Goal: Download file/media

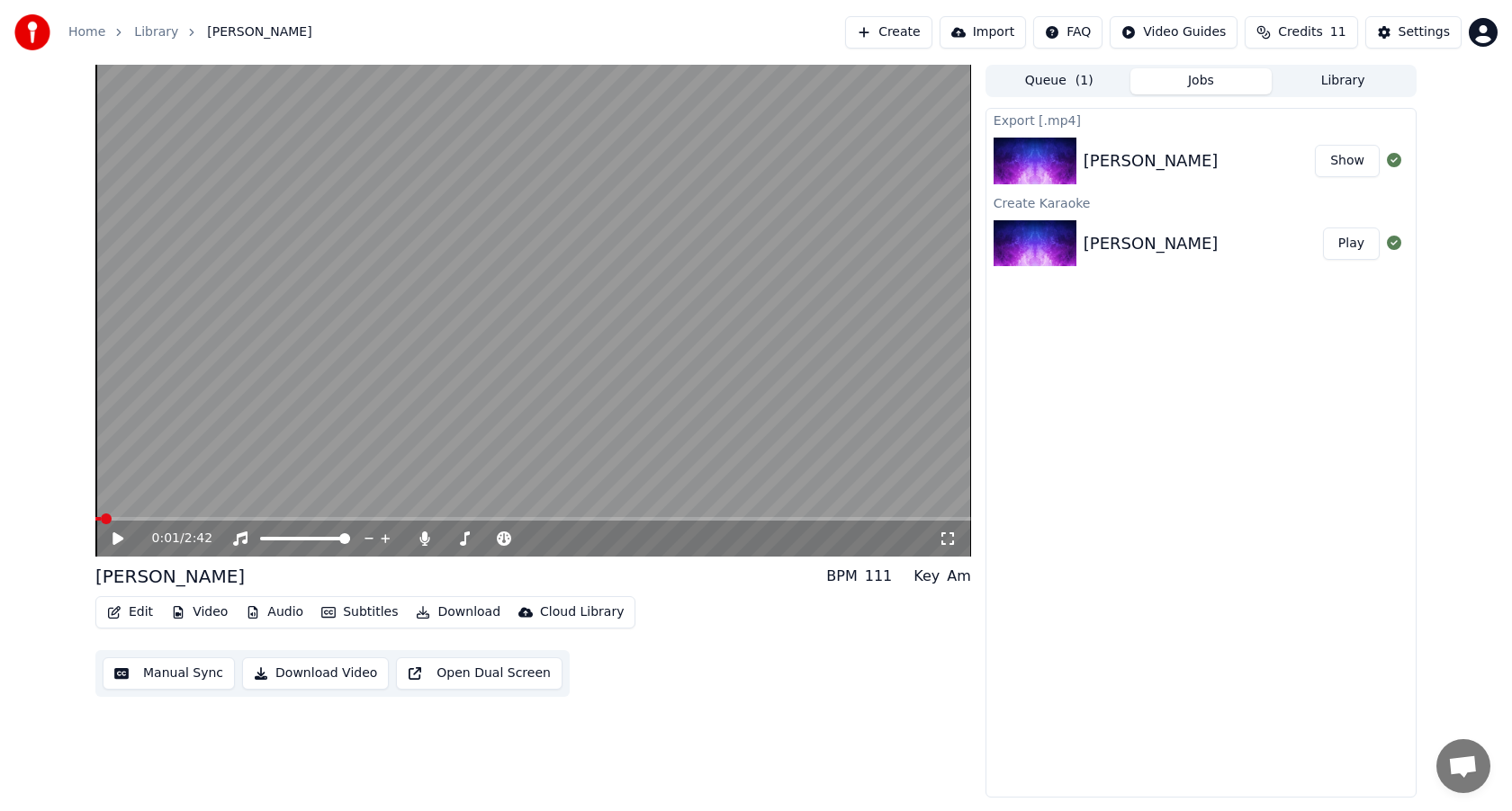
click at [910, 39] on button "Create" at bounding box center [889, 33] width 87 height 33
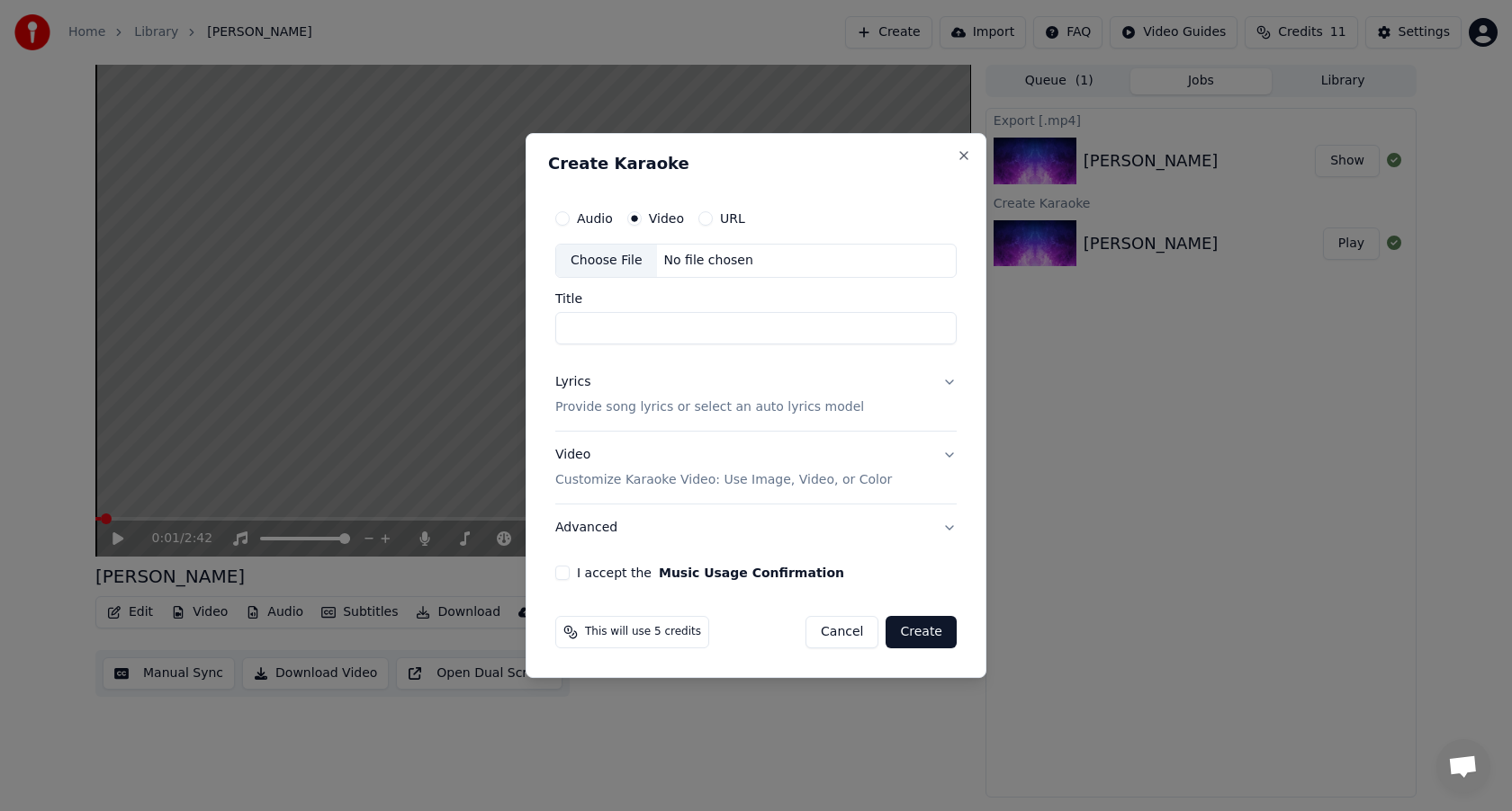
click at [619, 258] on div "Choose File" at bounding box center [606, 261] width 101 height 33
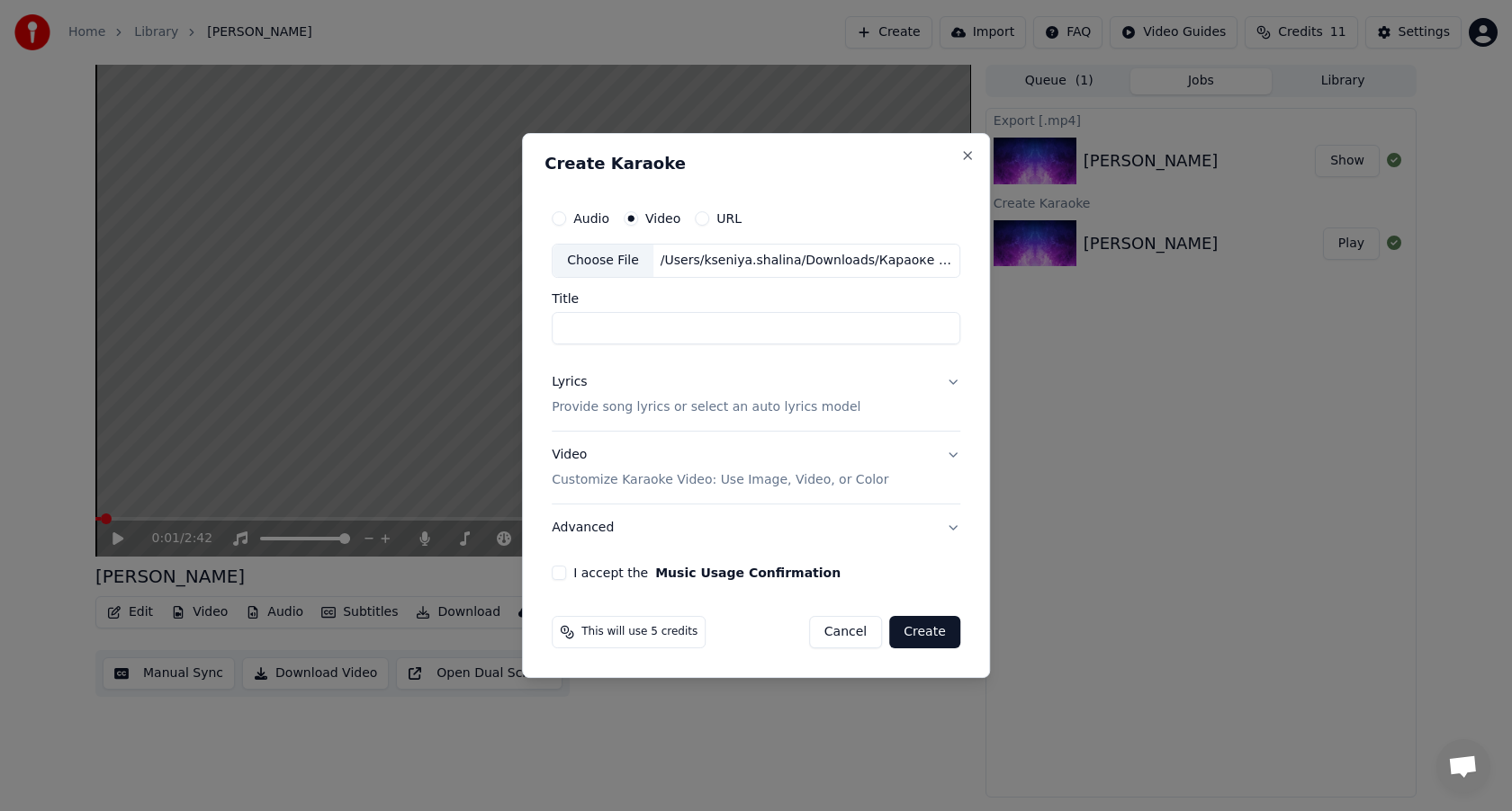
type input "**********"
click at [953, 384] on button "Lyrics Provide song lyrics or select an auto lyrics model" at bounding box center [756, 394] width 409 height 72
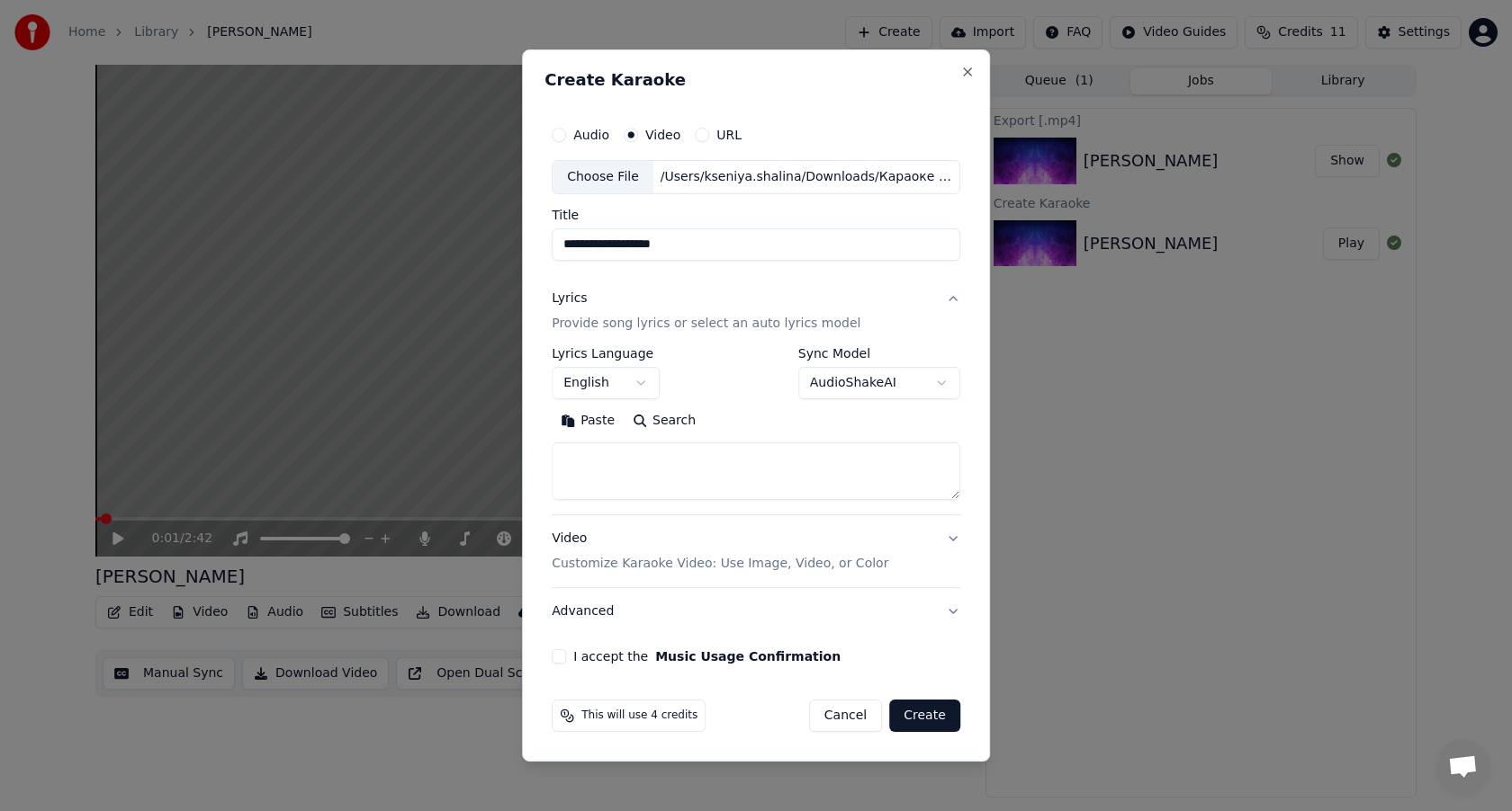
click at [760, 475] on textarea at bounding box center [756, 470] width 409 height 57
paste textarea "**********"
type textarea "**********"
click at [645, 382] on button "English" at bounding box center [605, 383] width 108 height 33
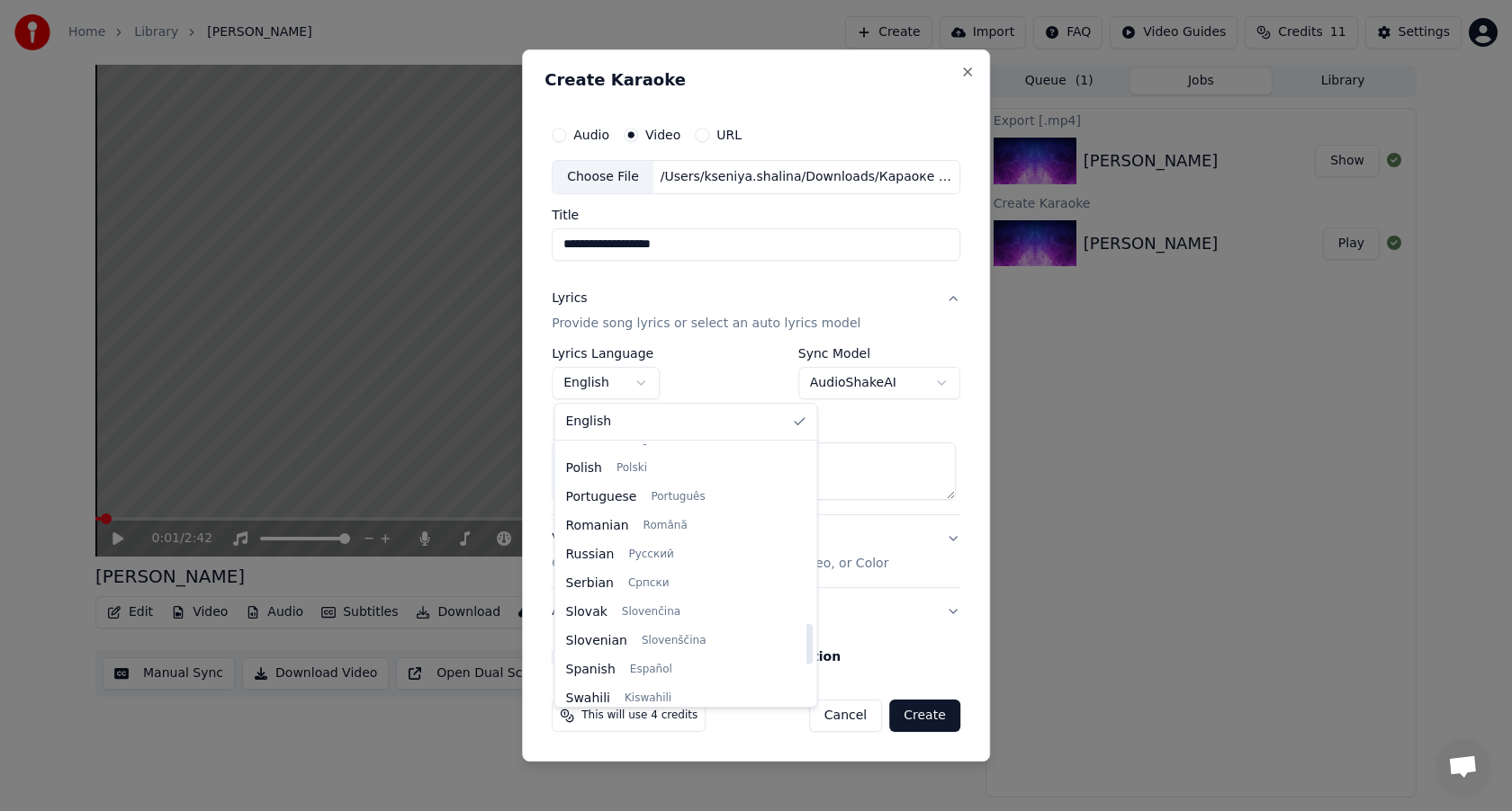
scroll to position [1142, 0]
select select "**"
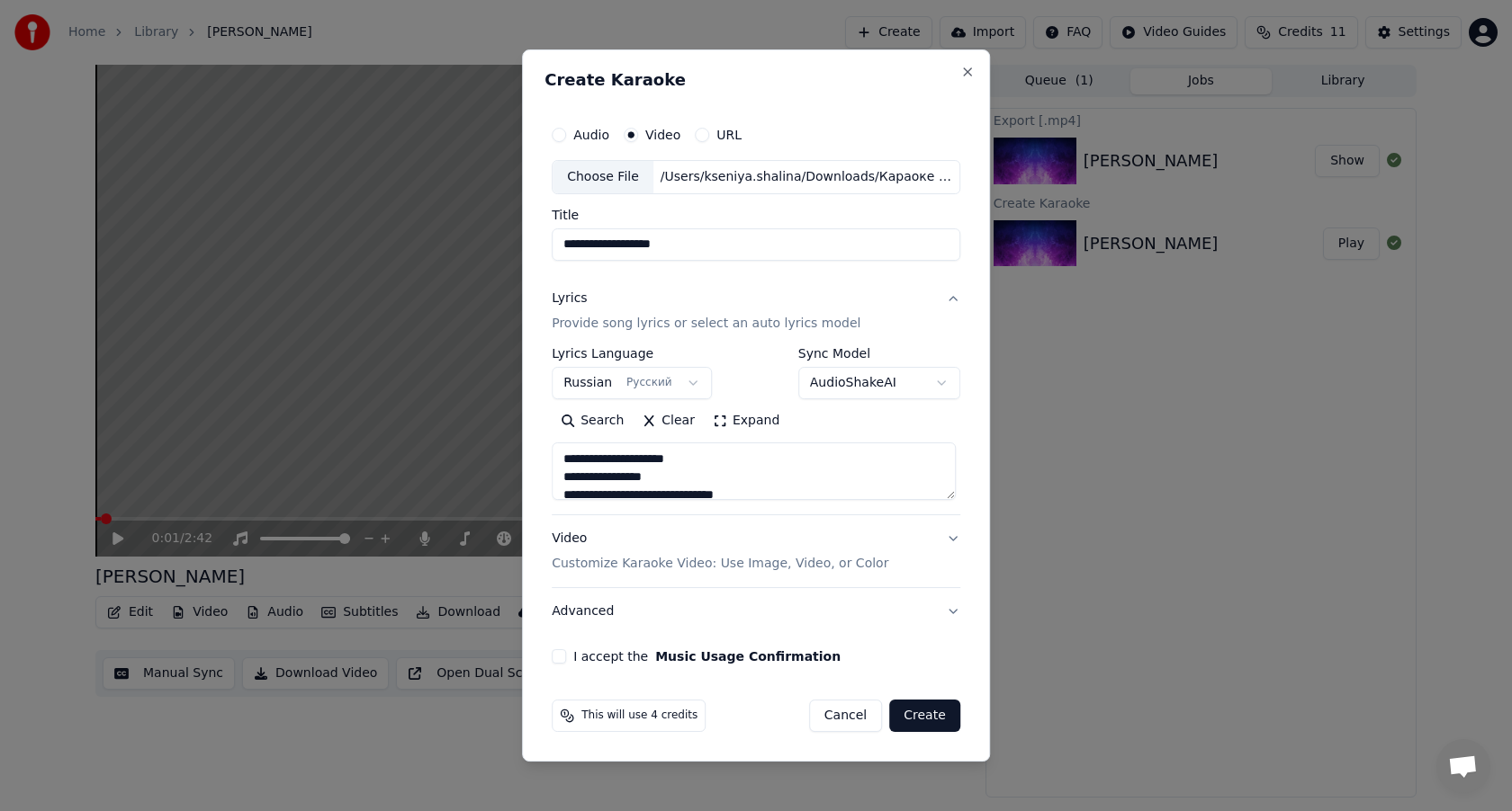
click at [566, 659] on button "I accept the Music Usage Confirmation" at bounding box center [559, 657] width 15 height 15
click at [950, 614] on button "Advanced" at bounding box center [756, 612] width 409 height 47
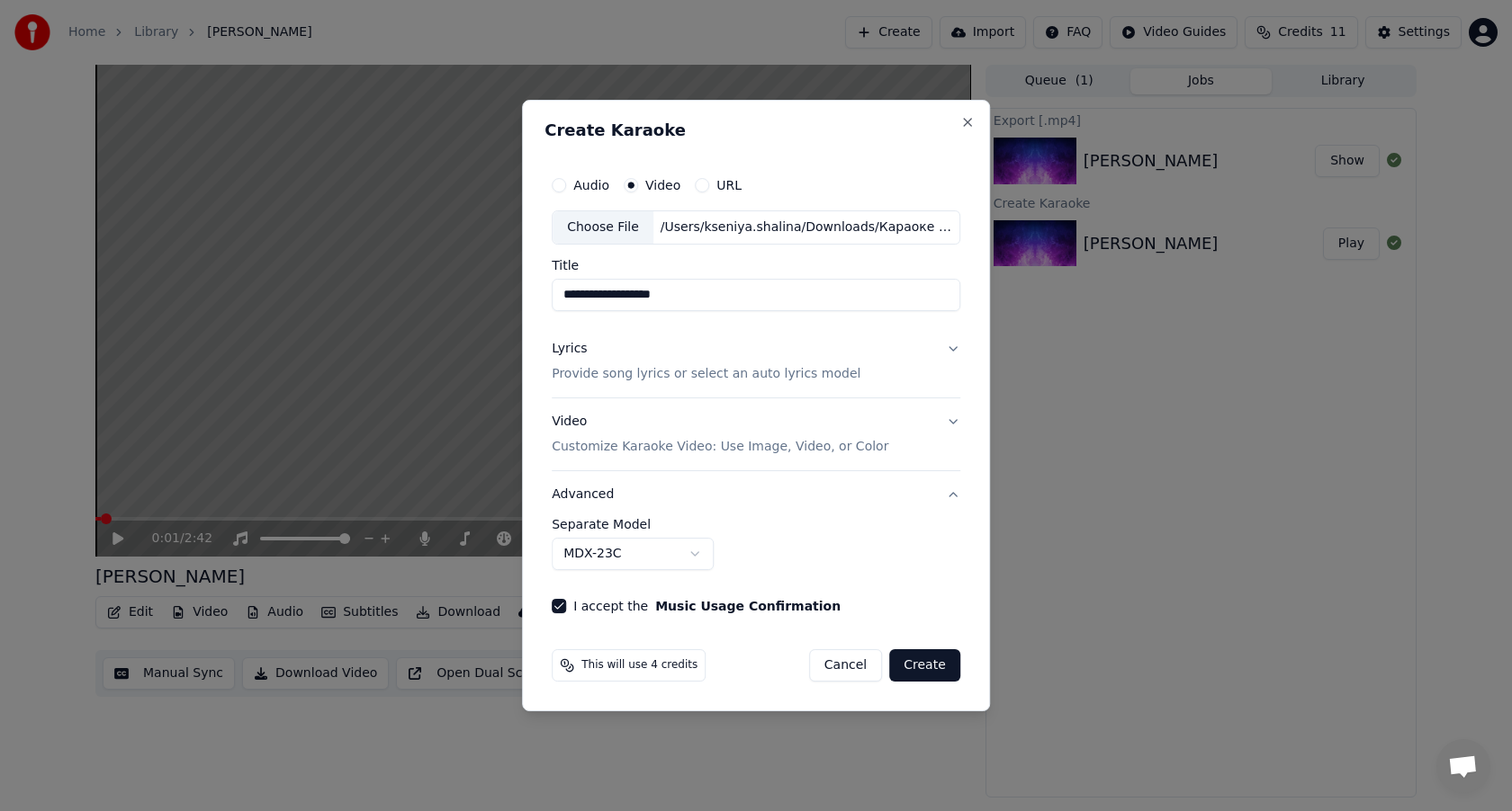
click at [700, 554] on button "MDX-23C" at bounding box center [632, 554] width 162 height 33
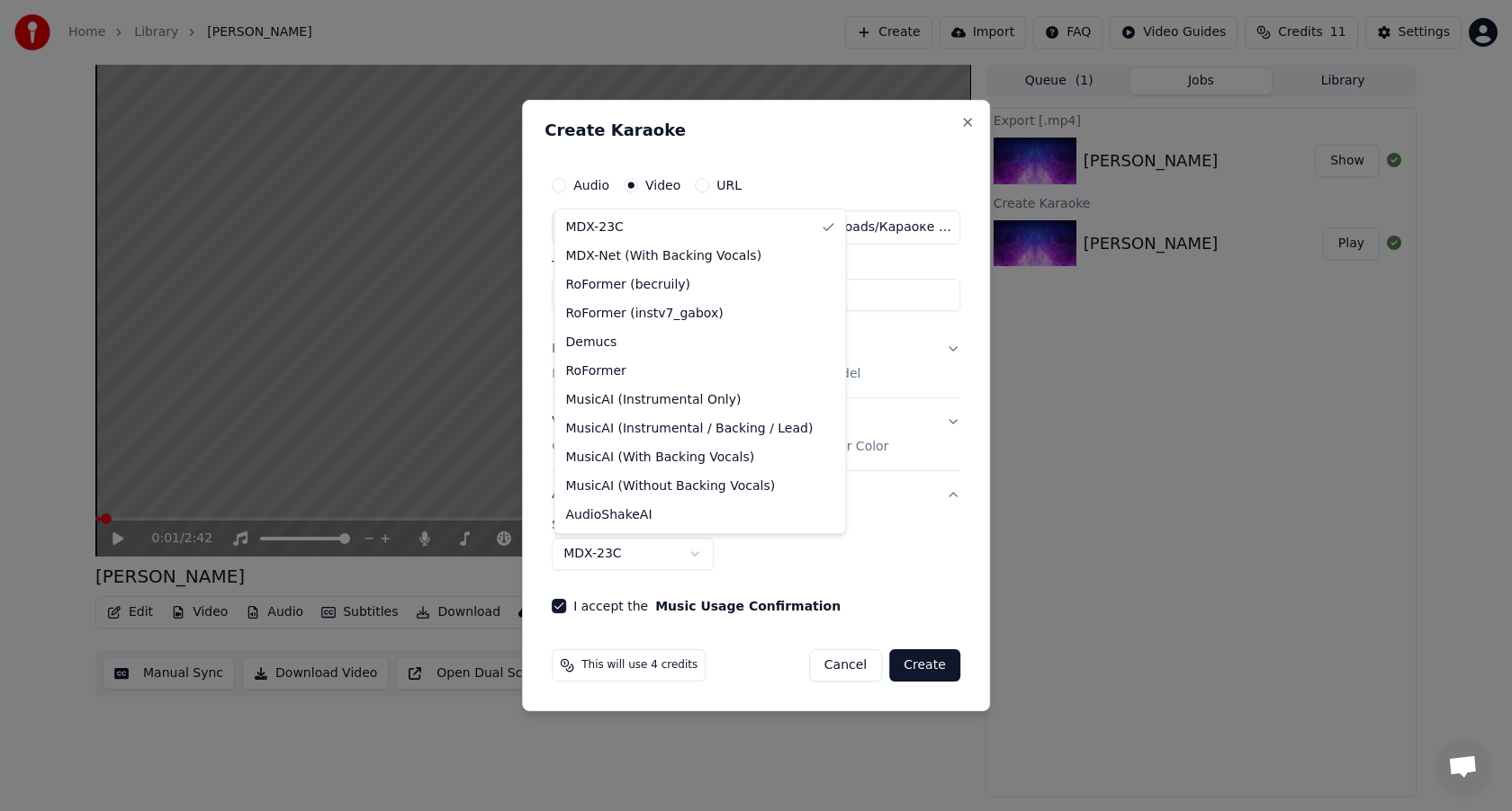
click at [873, 541] on div at bounding box center [756, 405] width 1512 height 811
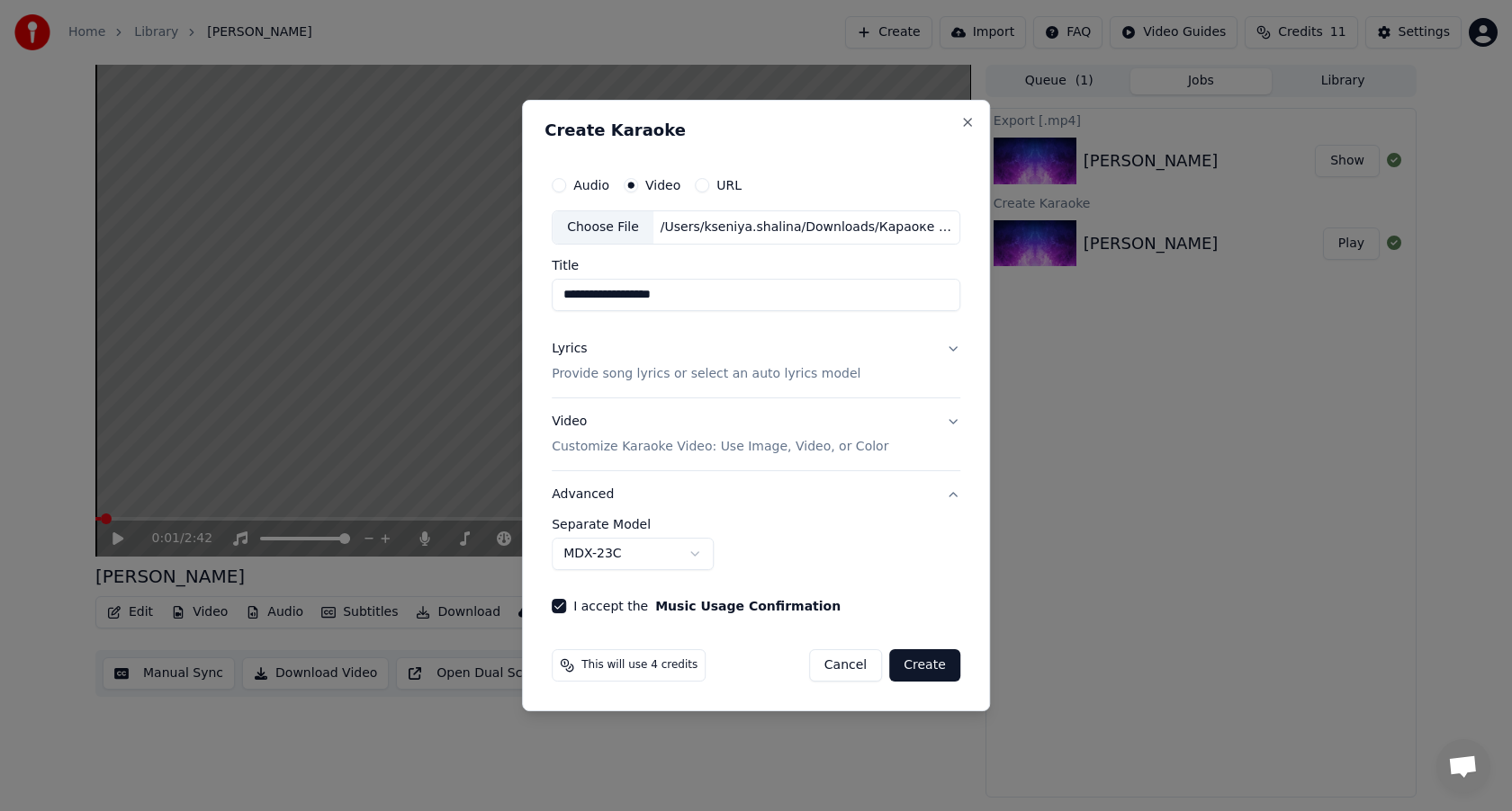
click at [847, 667] on button "Cancel" at bounding box center [845, 666] width 73 height 33
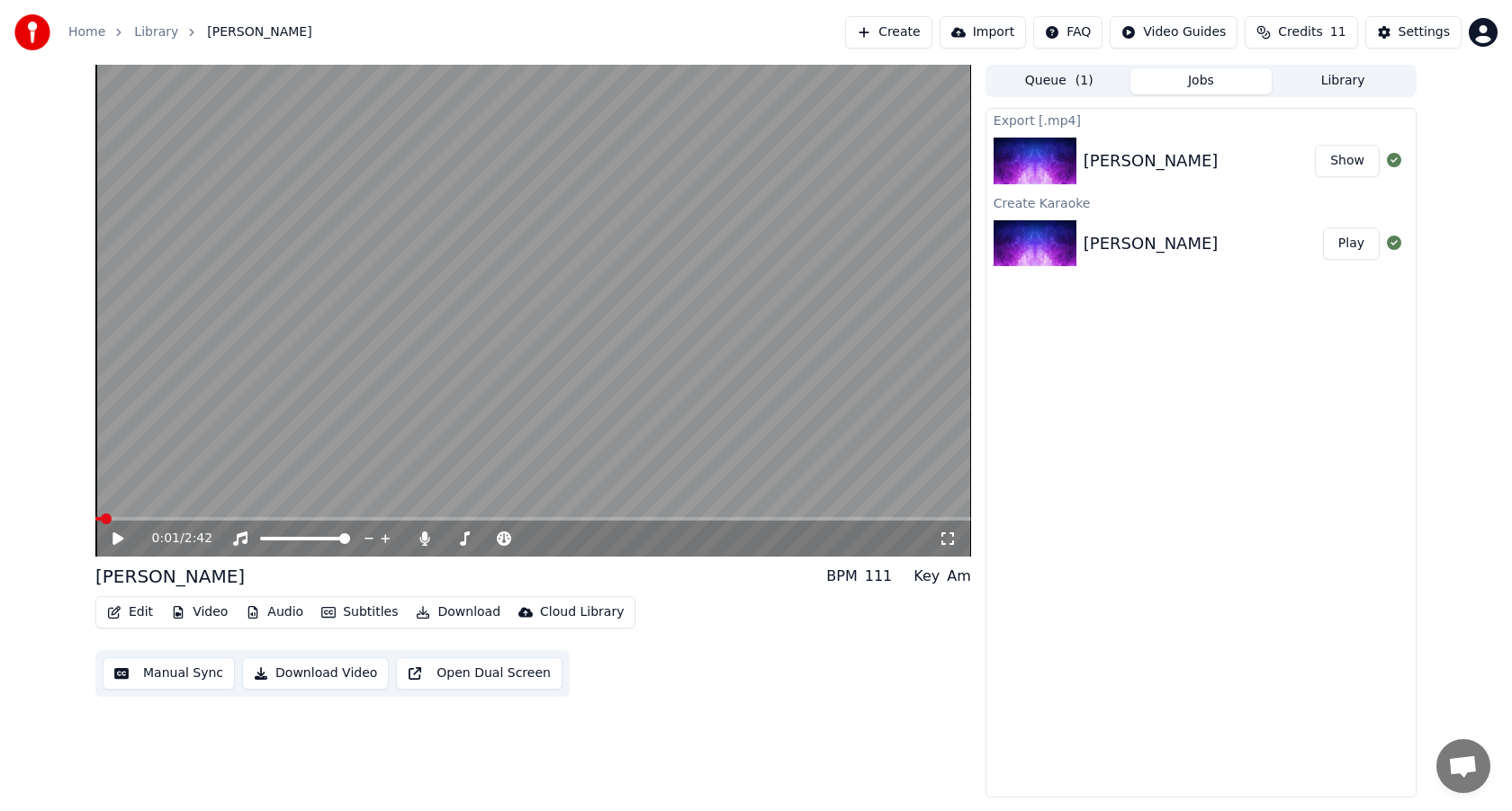
click at [146, 609] on button "Edit" at bounding box center [130, 613] width 60 height 25
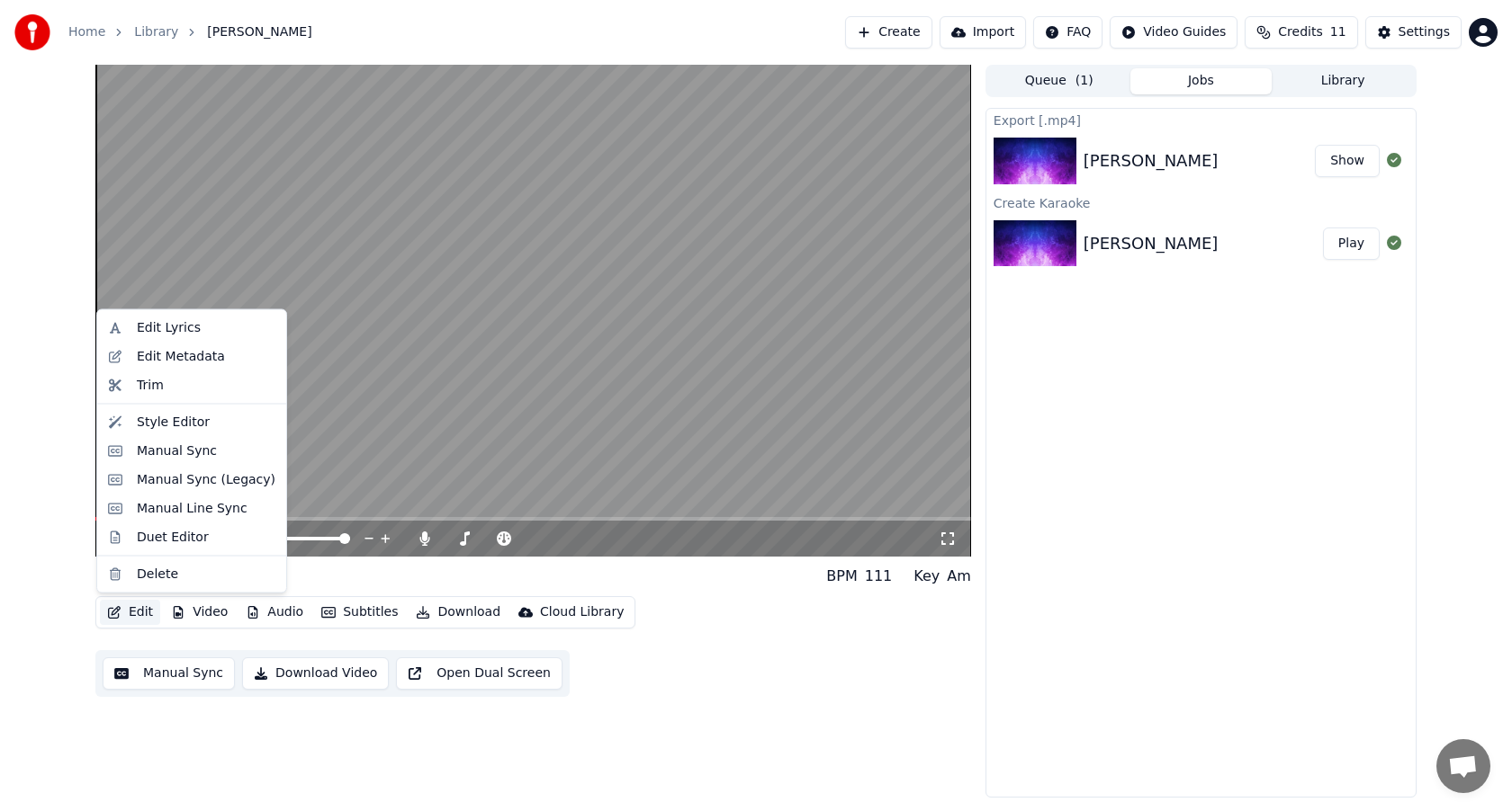
click at [1208, 447] on div "Export [.mp4] [PERSON_NAME] Show Create Karaoke [PERSON_NAME] Play" at bounding box center [1200, 453] width 431 height 690
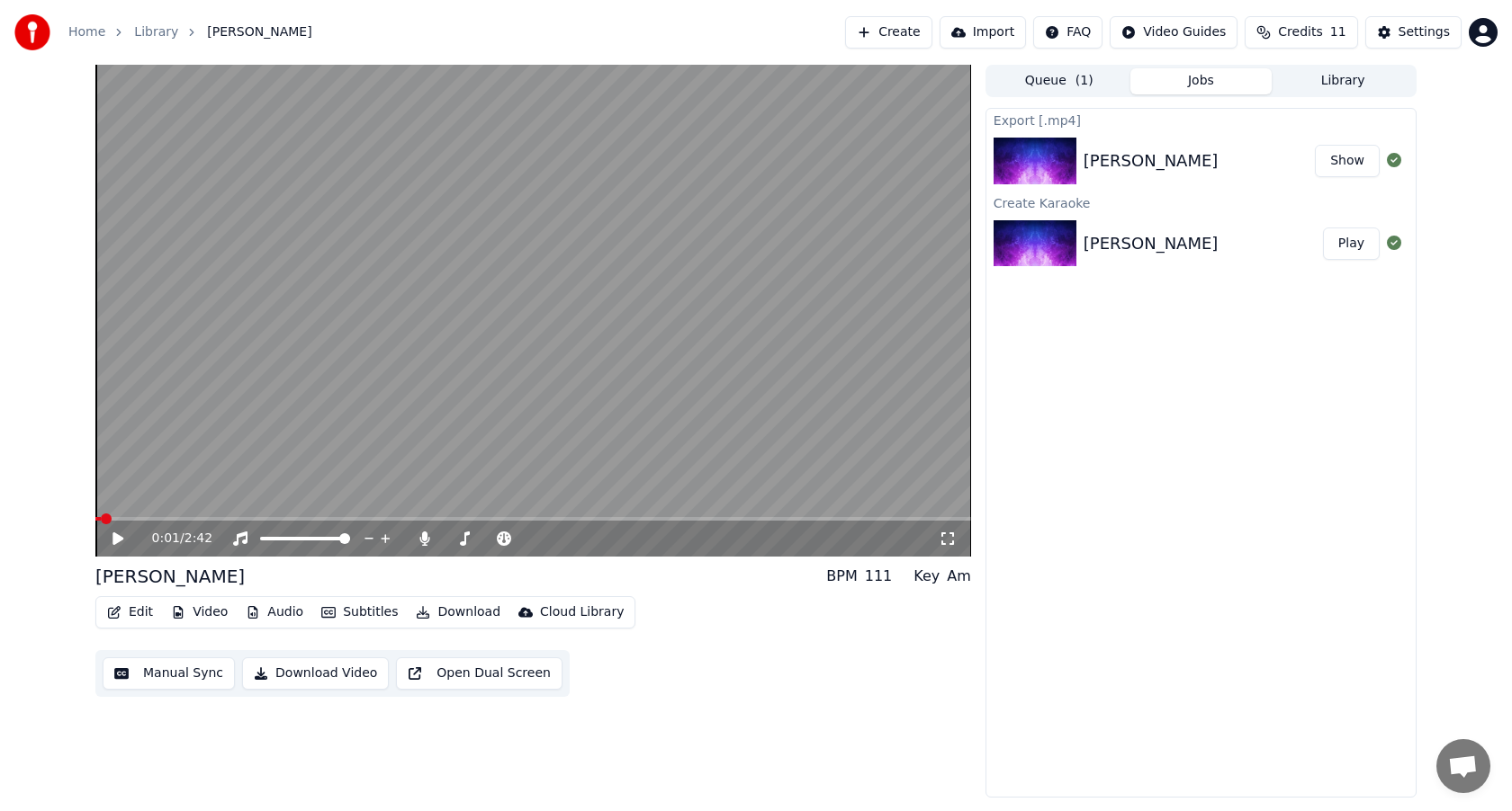
click at [886, 37] on button "Create" at bounding box center [889, 33] width 87 height 33
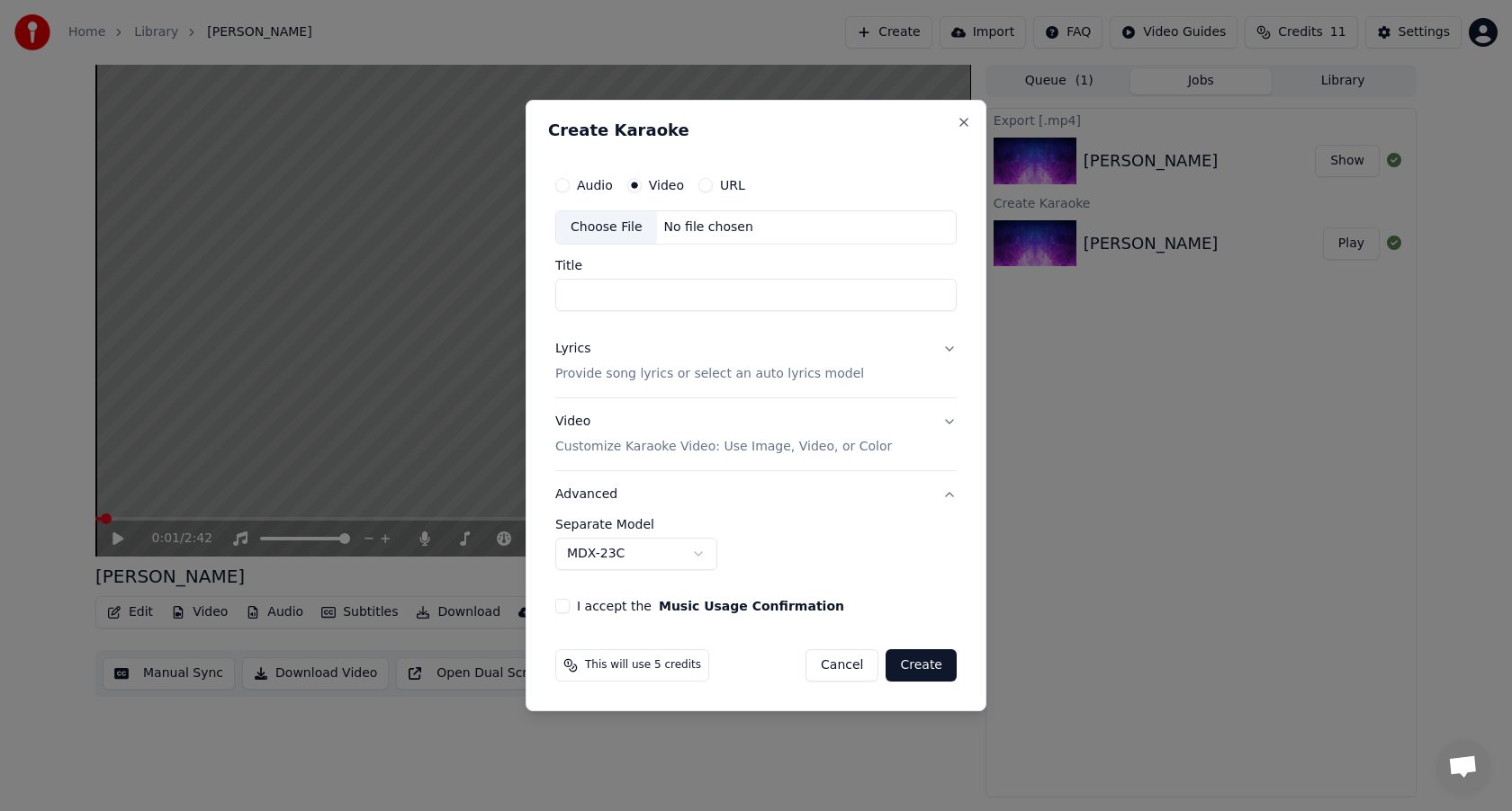
click at [616, 232] on div "Choose File" at bounding box center [606, 228] width 101 height 33
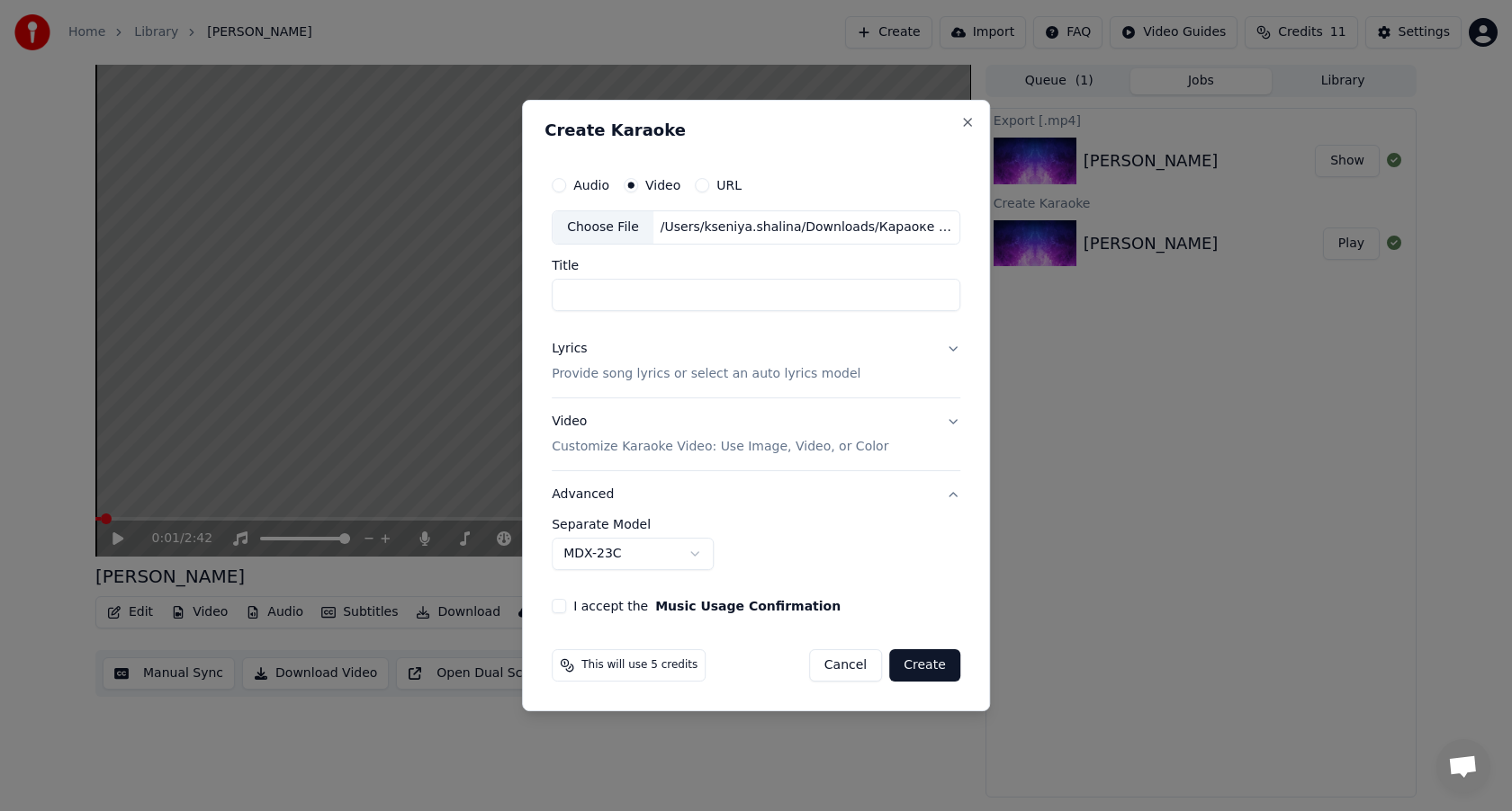
type input "**********"
click at [950, 347] on button "Lyrics Provide song lyrics or select an auto lyrics model" at bounding box center [756, 361] width 409 height 72
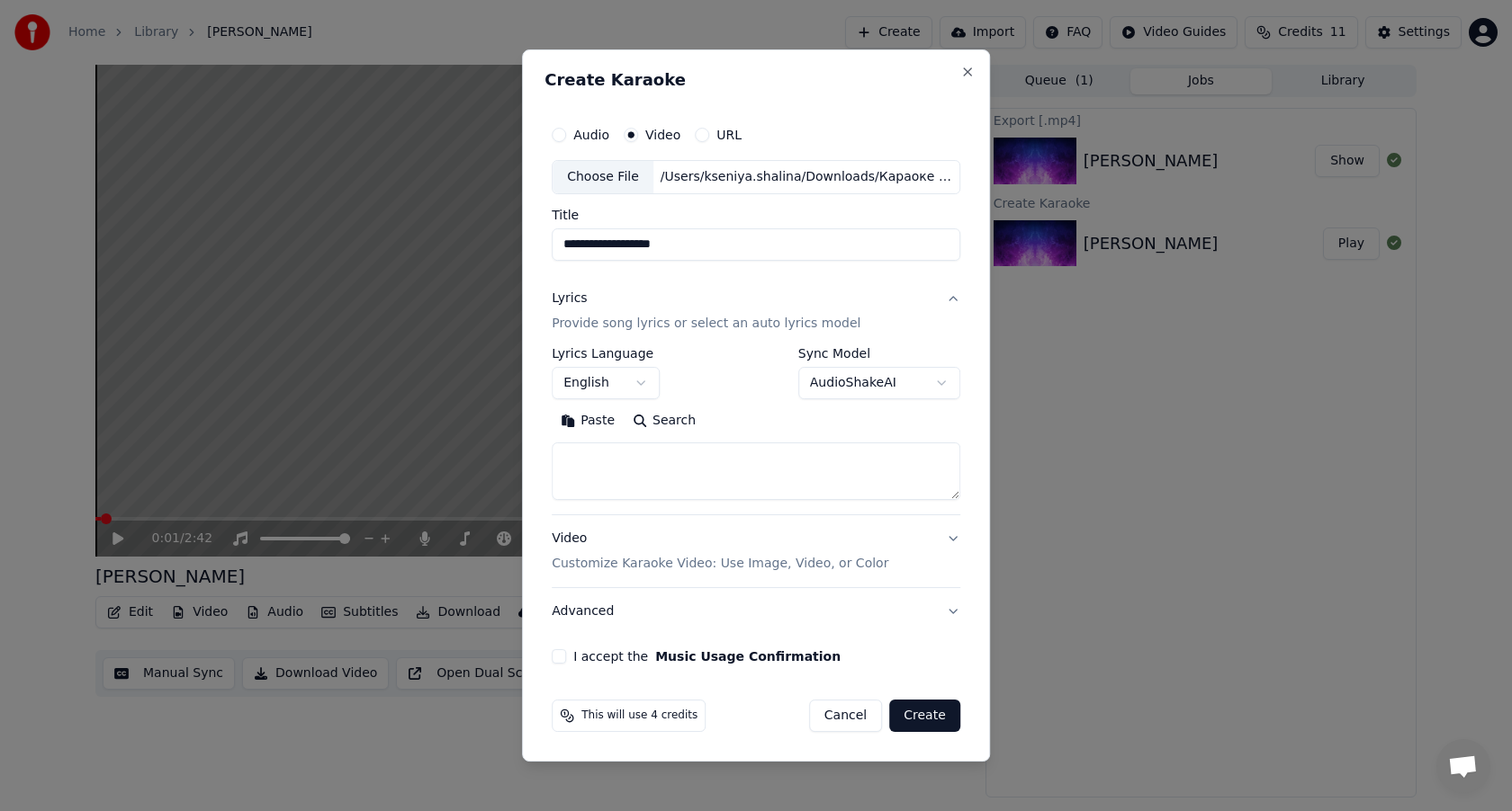
click at [741, 472] on textarea at bounding box center [756, 470] width 409 height 57
paste textarea "**********"
type textarea "**********"
click at [638, 378] on body "**********" at bounding box center [756, 405] width 1512 height 811
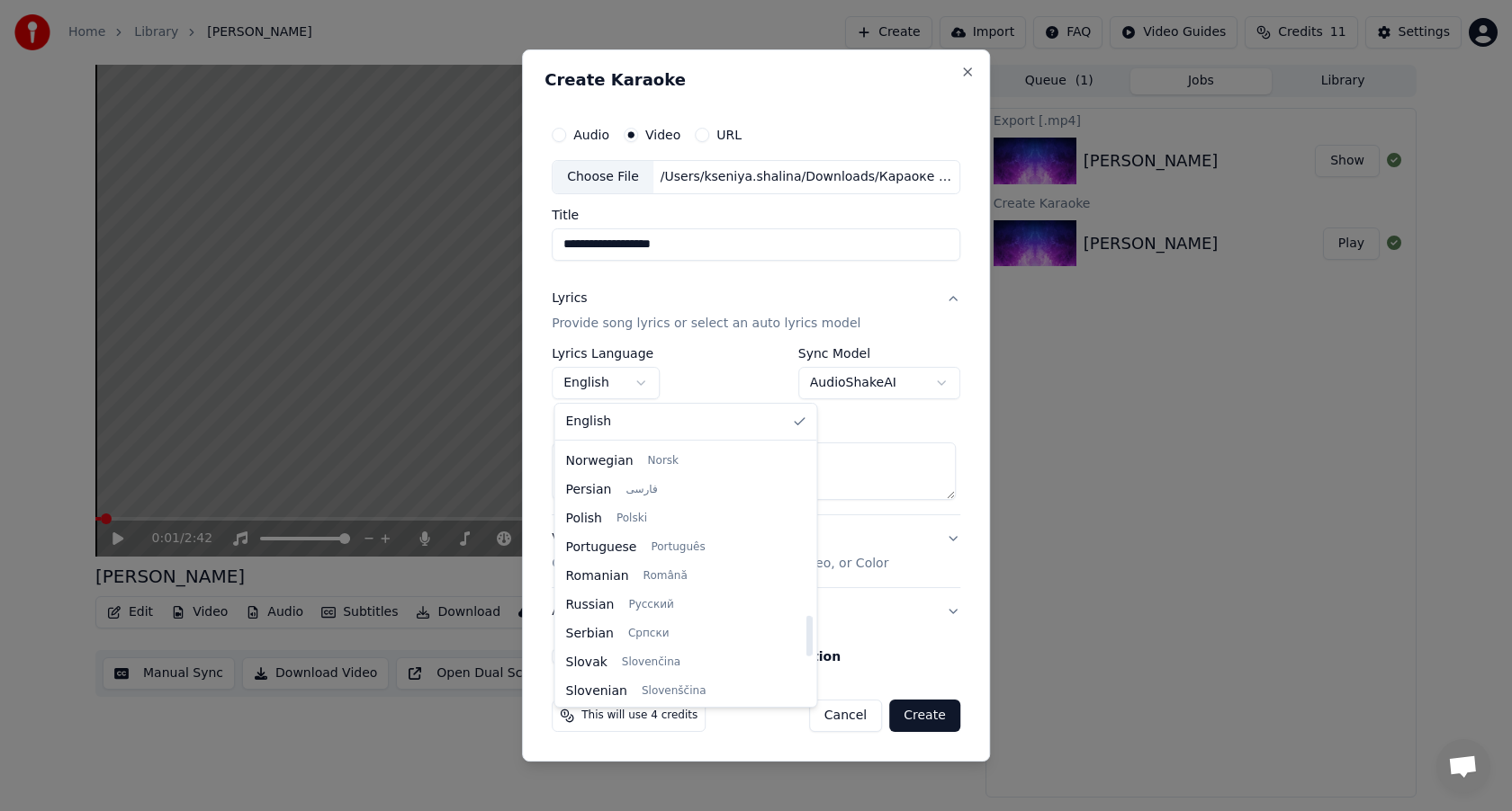
scroll to position [1086, 0]
select select "**"
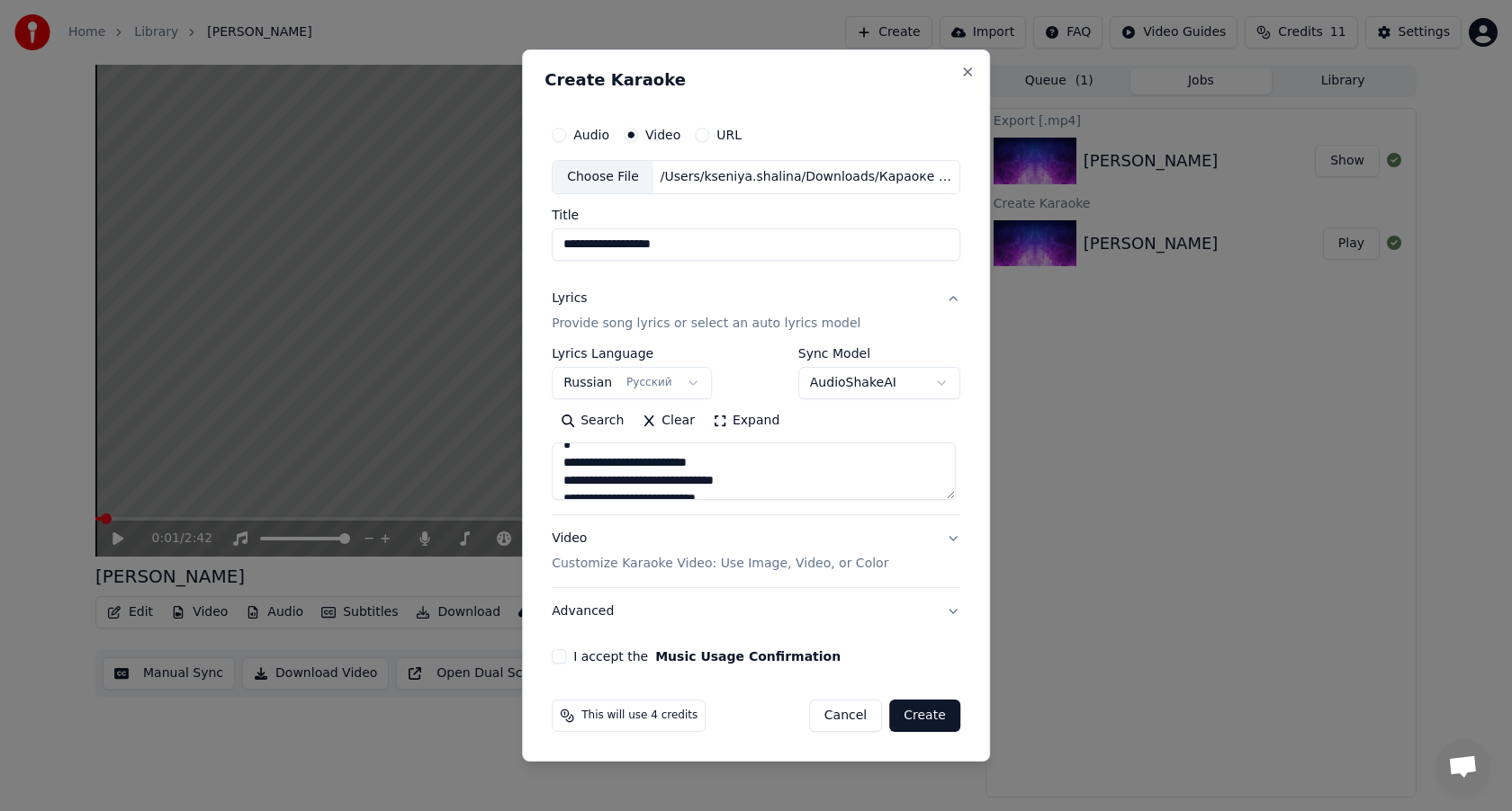
click at [562, 657] on button "I accept the Music Usage Confirmation" at bounding box center [559, 657] width 15 height 15
click at [920, 714] on button "Create" at bounding box center [925, 717] width 71 height 33
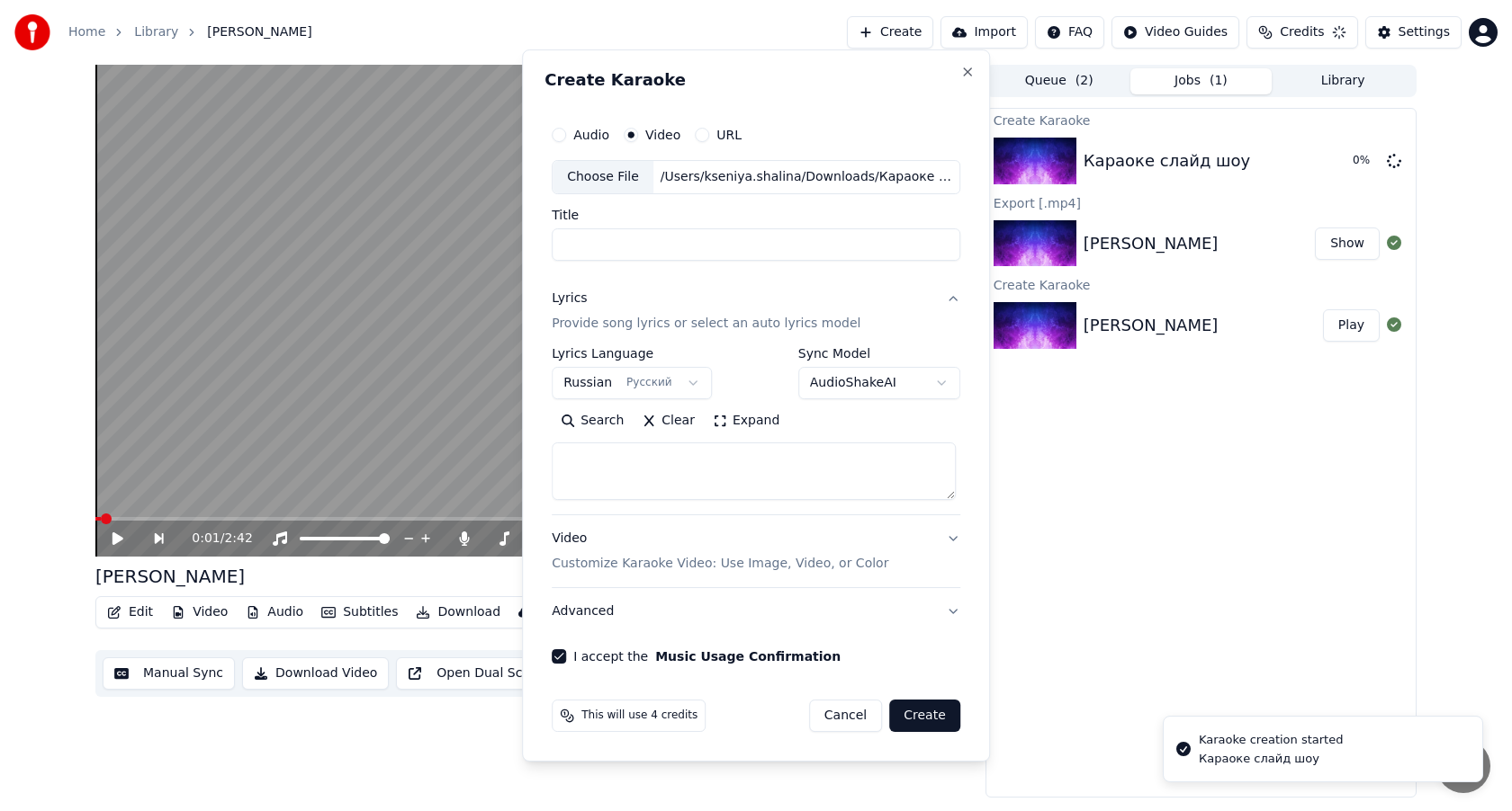
scroll to position [0, 0]
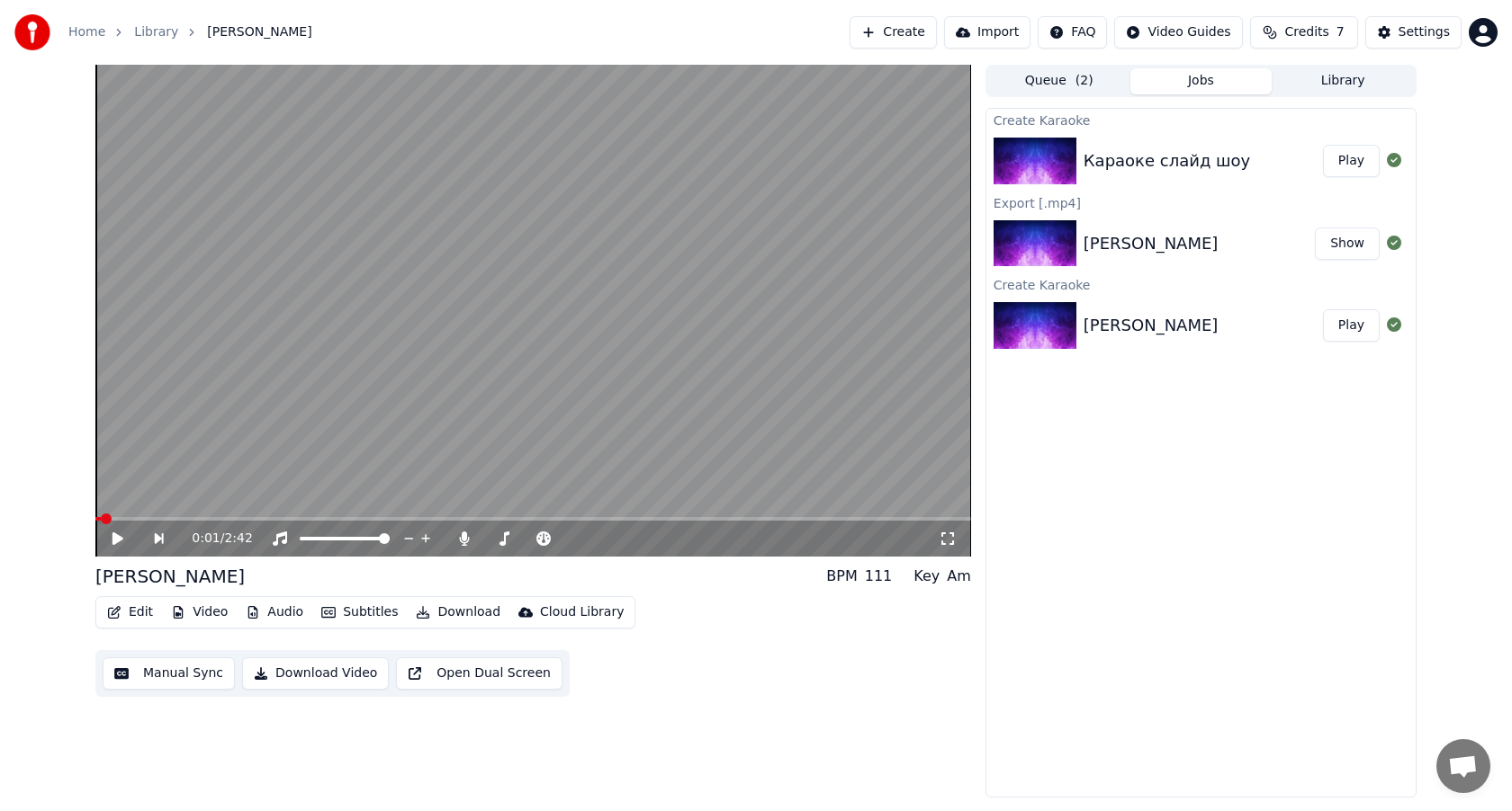
click at [585, 543] on div "0:01 / 2:42" at bounding box center [565, 539] width 747 height 18
click at [1352, 159] on button "Play" at bounding box center [1351, 161] width 56 height 33
click at [532, 331] on video at bounding box center [533, 311] width 876 height 492
click at [95, 517] on span at bounding box center [101, 519] width 11 height 11
click at [114, 539] on icon at bounding box center [118, 539] width 11 height 13
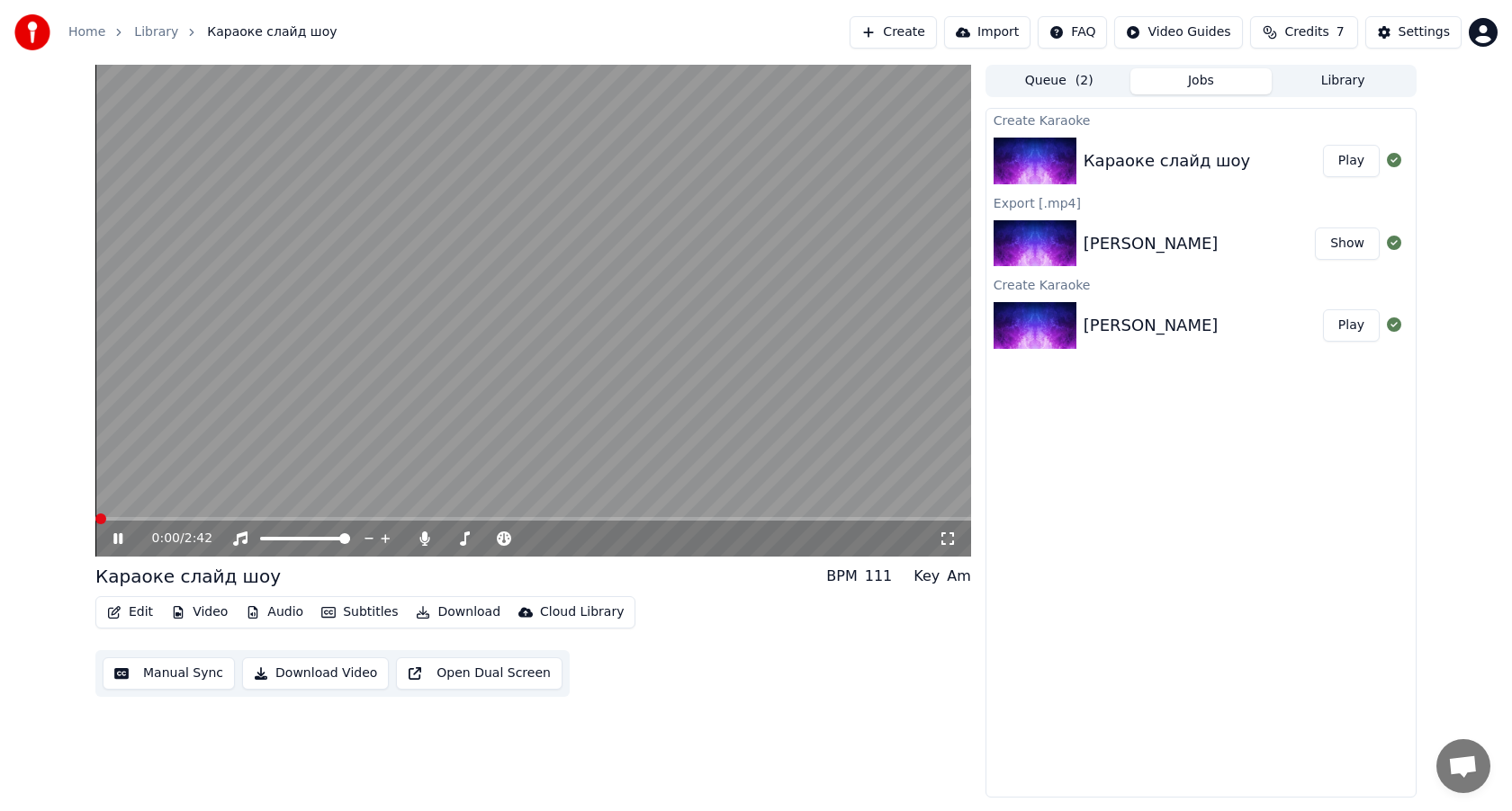
click at [114, 539] on icon at bounding box center [118, 539] width 9 height 11
click at [101, 517] on span at bounding box center [106, 519] width 11 height 11
click at [1348, 164] on button "Play" at bounding box center [1351, 161] width 56 height 33
click at [118, 542] on icon at bounding box center [131, 539] width 43 height 15
click at [144, 616] on button "Edit" at bounding box center [130, 613] width 60 height 25
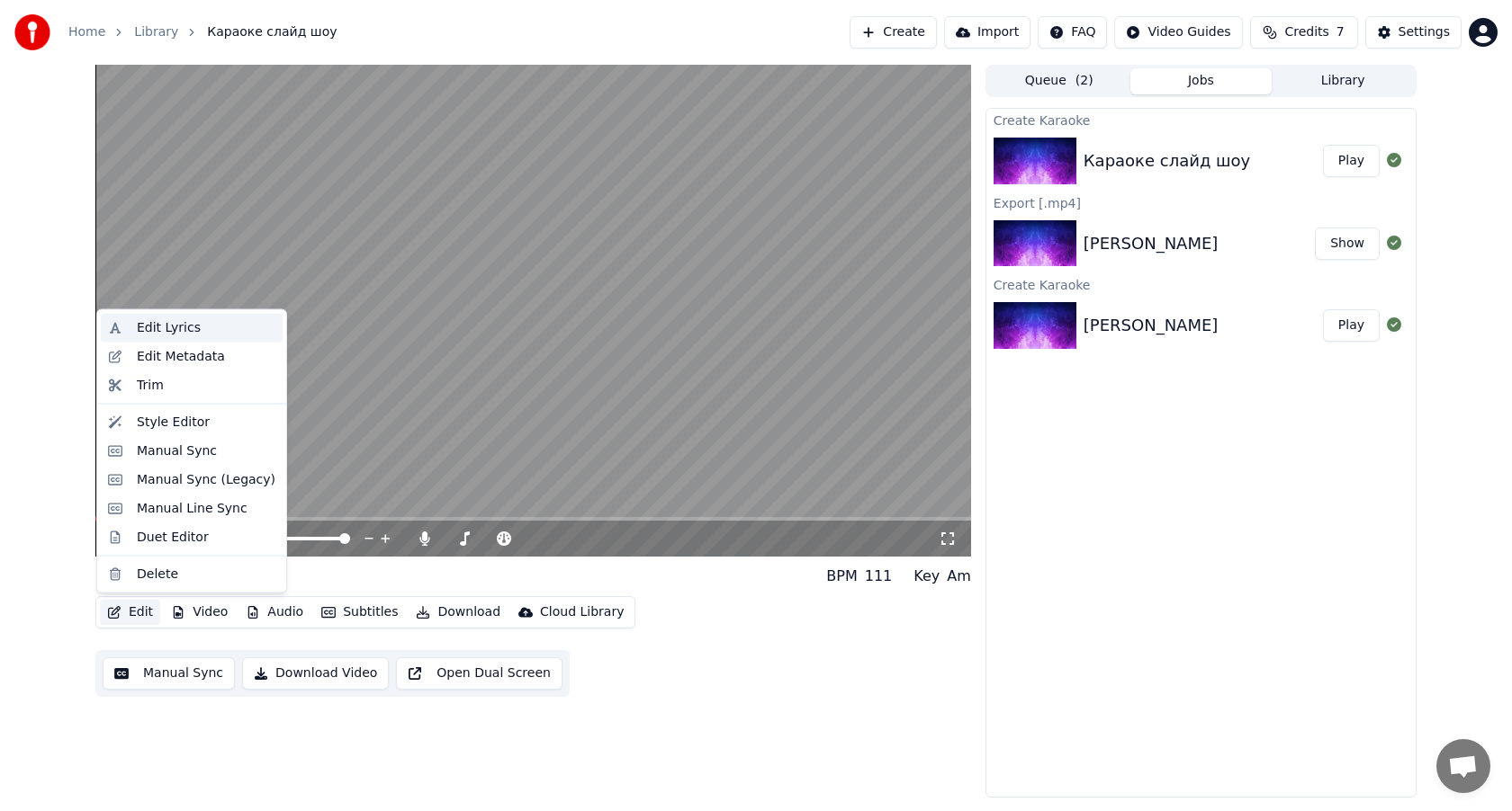
click at [197, 331] on div "Edit Lyrics" at bounding box center [206, 329] width 139 height 18
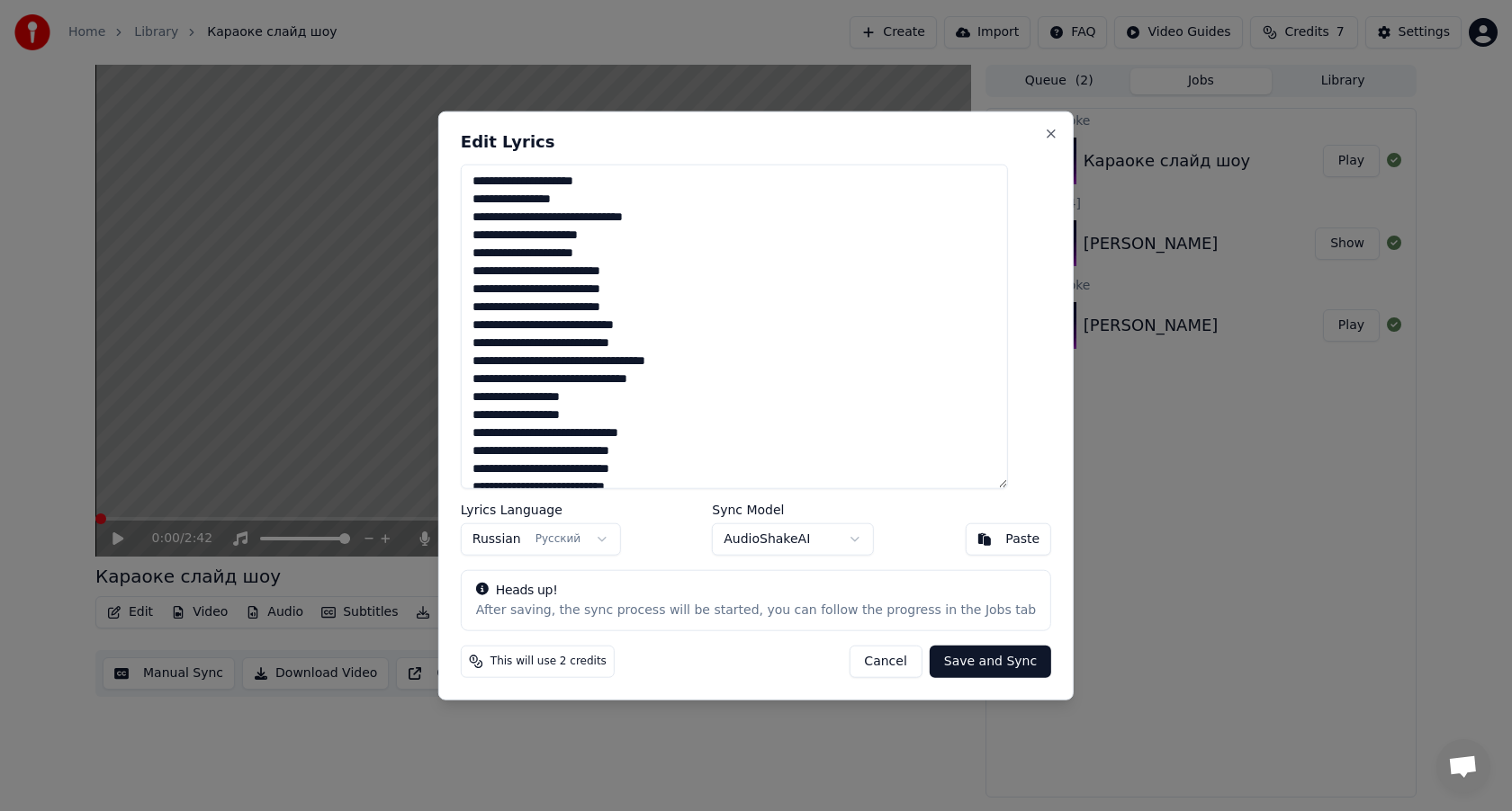
click at [871, 659] on button "Cancel" at bounding box center [885, 661] width 73 height 33
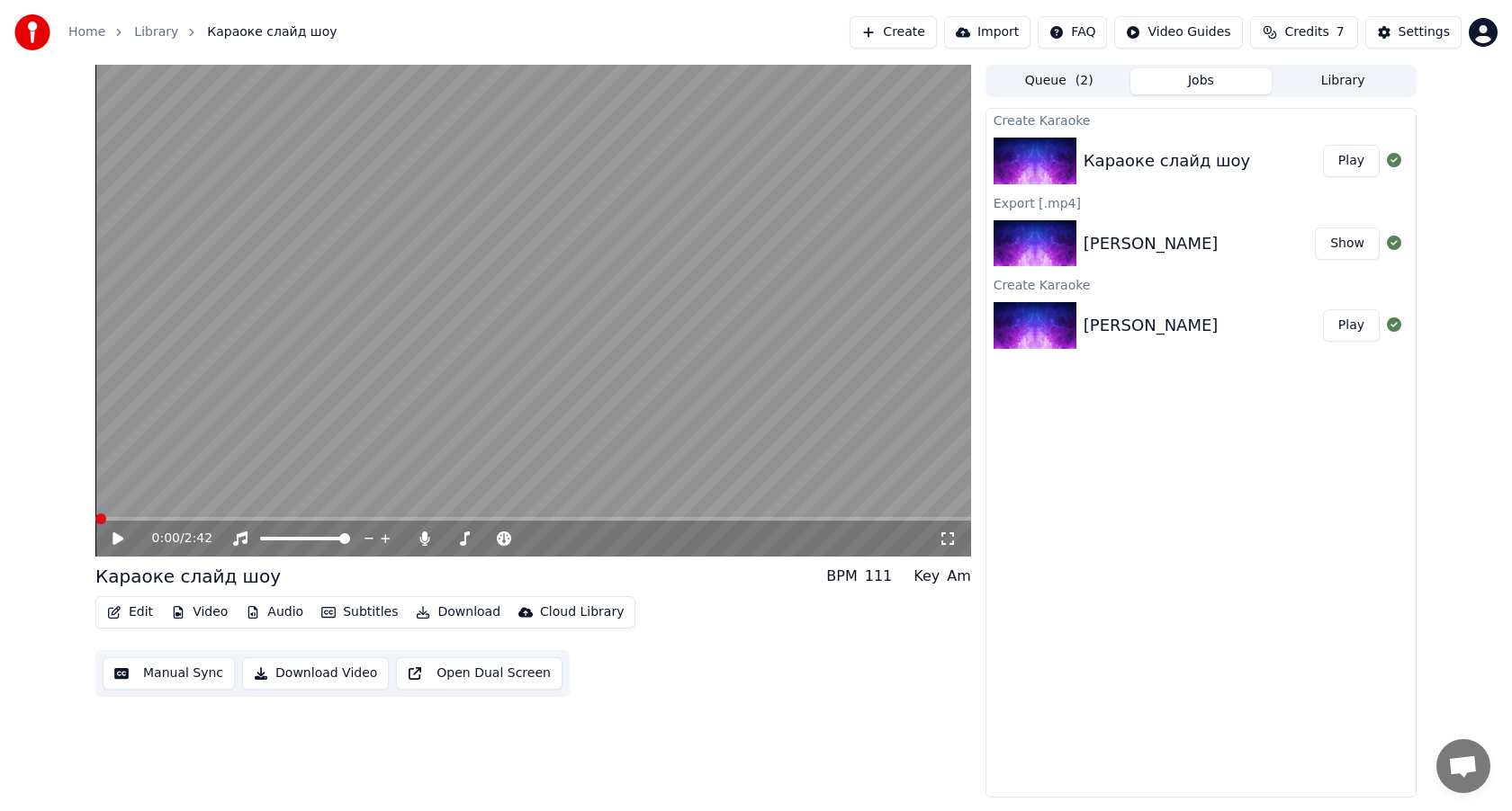
click at [362, 610] on button "Subtitles" at bounding box center [360, 613] width 91 height 25
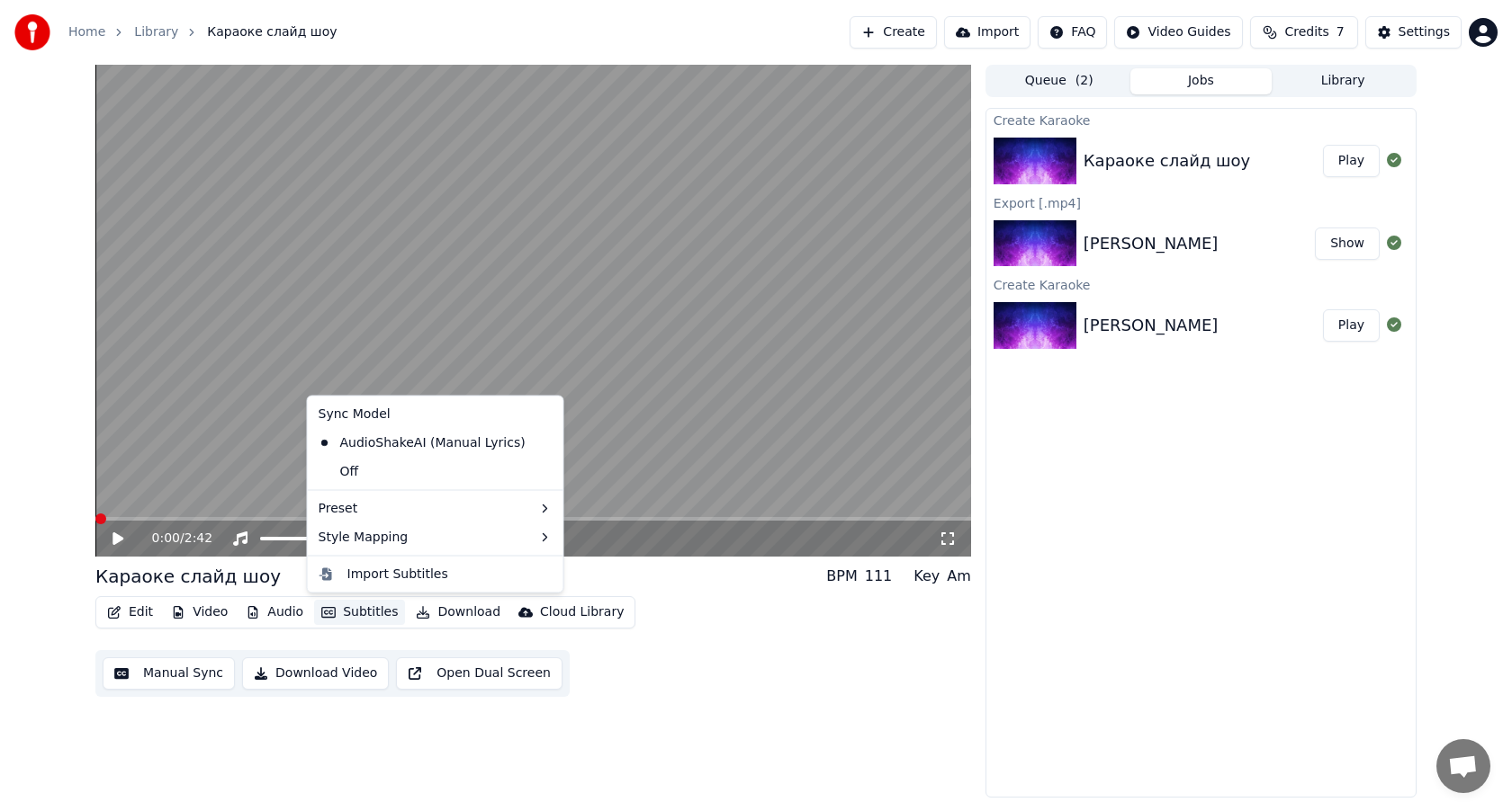
click at [362, 610] on button "Subtitles" at bounding box center [360, 613] width 91 height 25
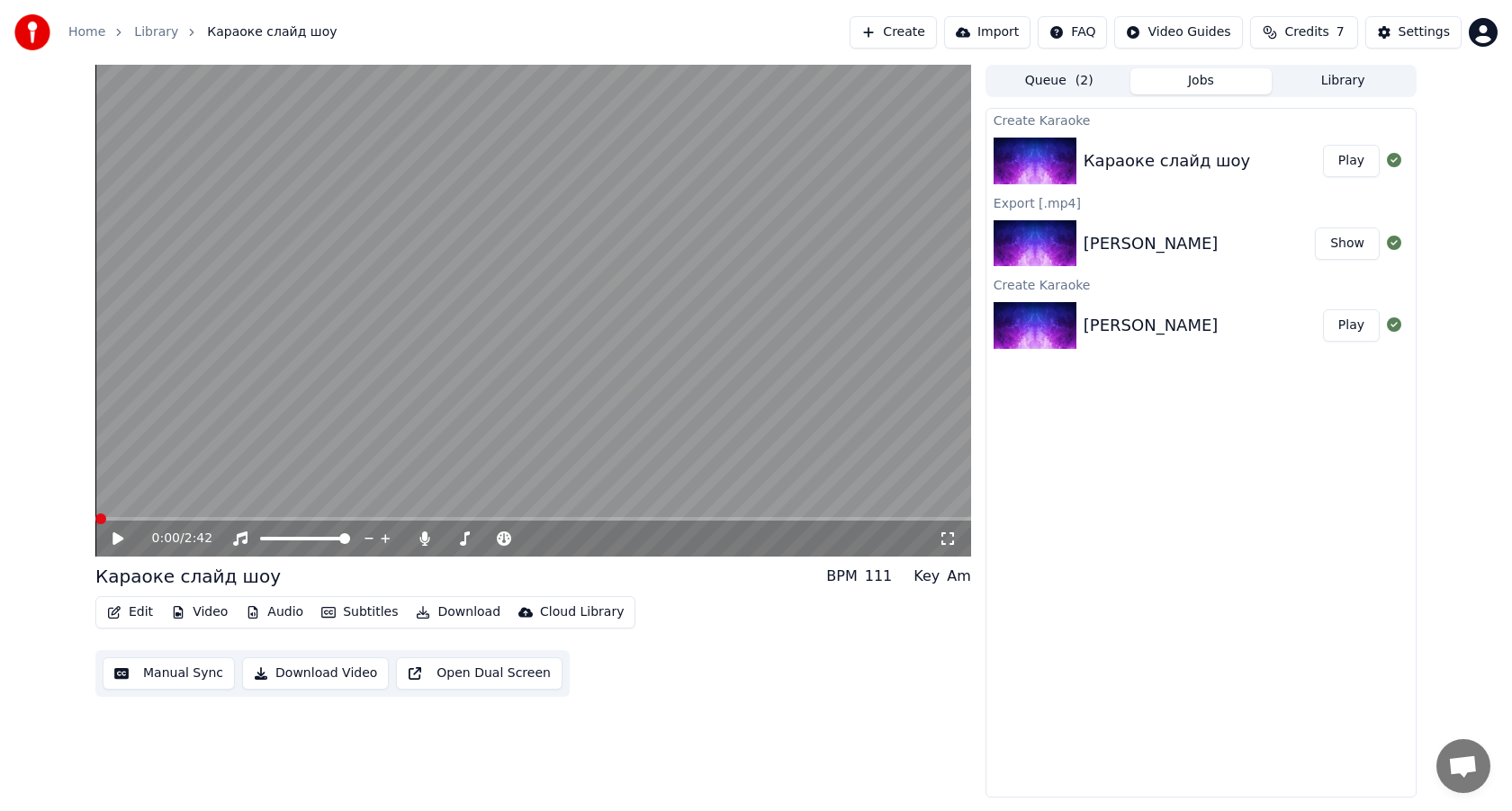
click at [213, 616] on button "Video" at bounding box center [199, 613] width 71 height 25
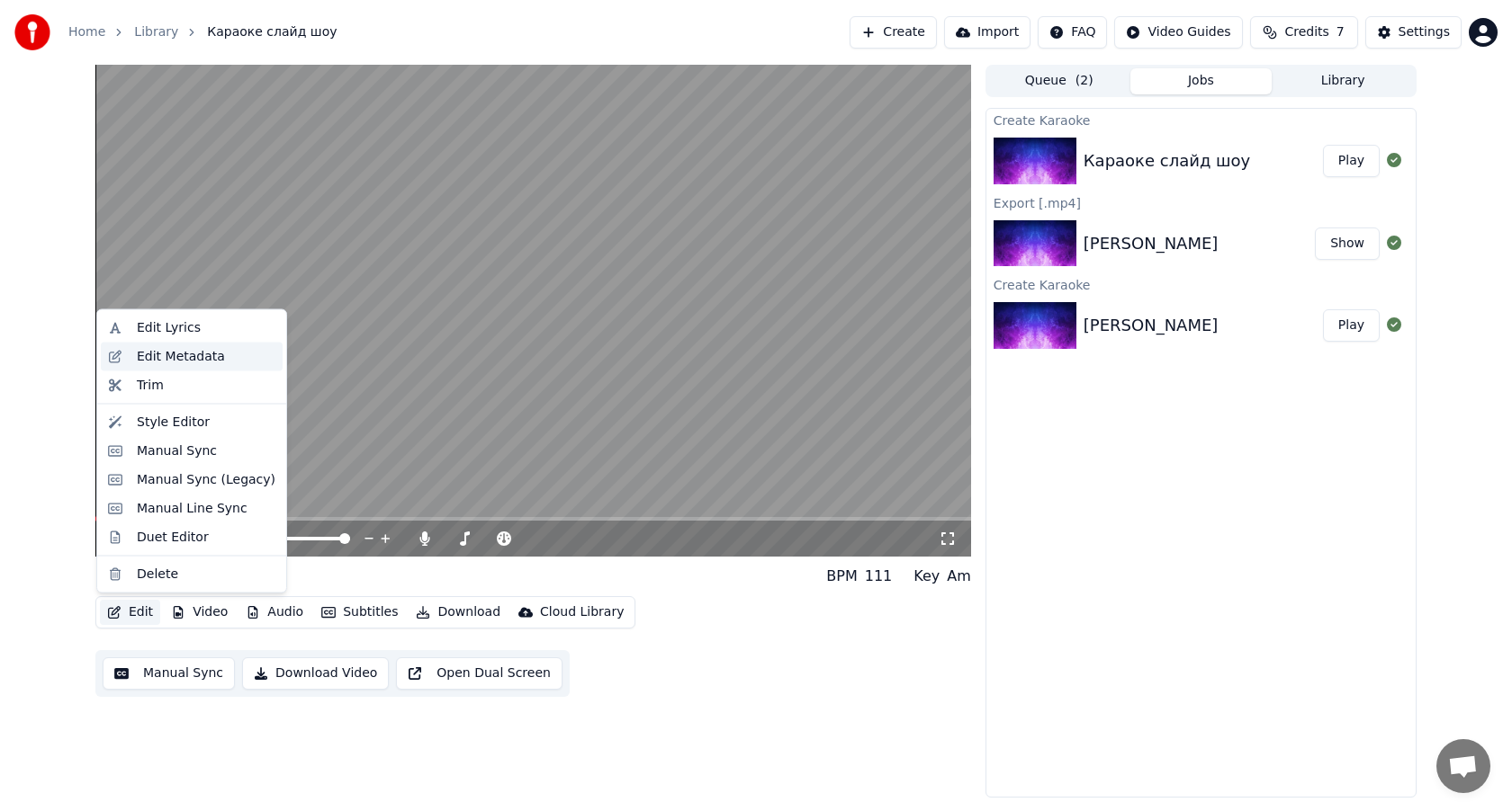
click at [224, 357] on div "Edit Metadata" at bounding box center [206, 356] width 139 height 18
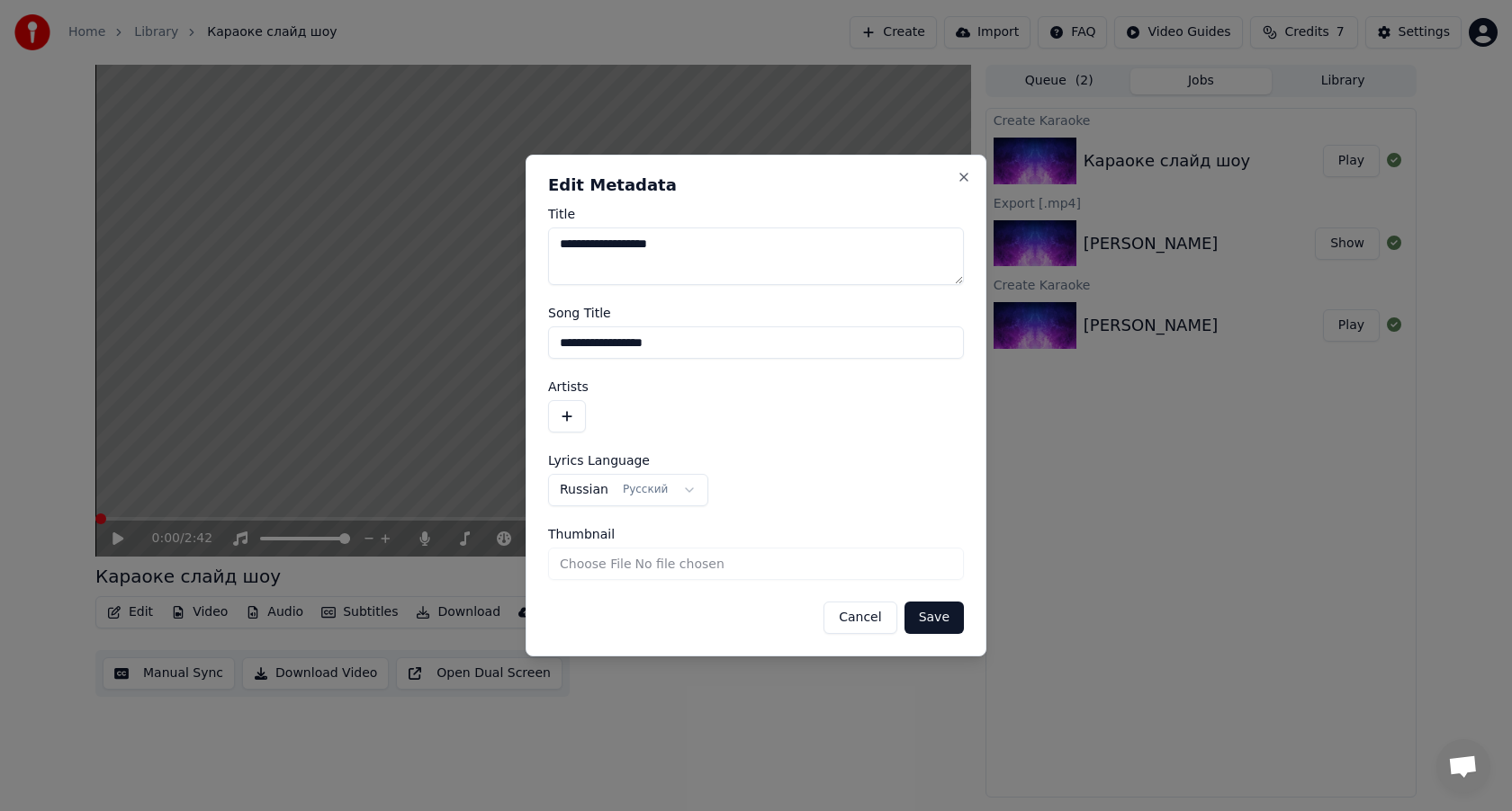
drag, startPoint x: 696, startPoint y: 244, endPoint x: 515, endPoint y: 245, distance: 181.0
click at [515, 245] on body "**********" at bounding box center [756, 405] width 1512 height 811
drag, startPoint x: 698, startPoint y: 342, endPoint x: 528, endPoint y: 341, distance: 170.0
click at [530, 341] on div "**********" at bounding box center [755, 405] width 461 height 502
click at [930, 615] on button "Save" at bounding box center [933, 618] width 59 height 33
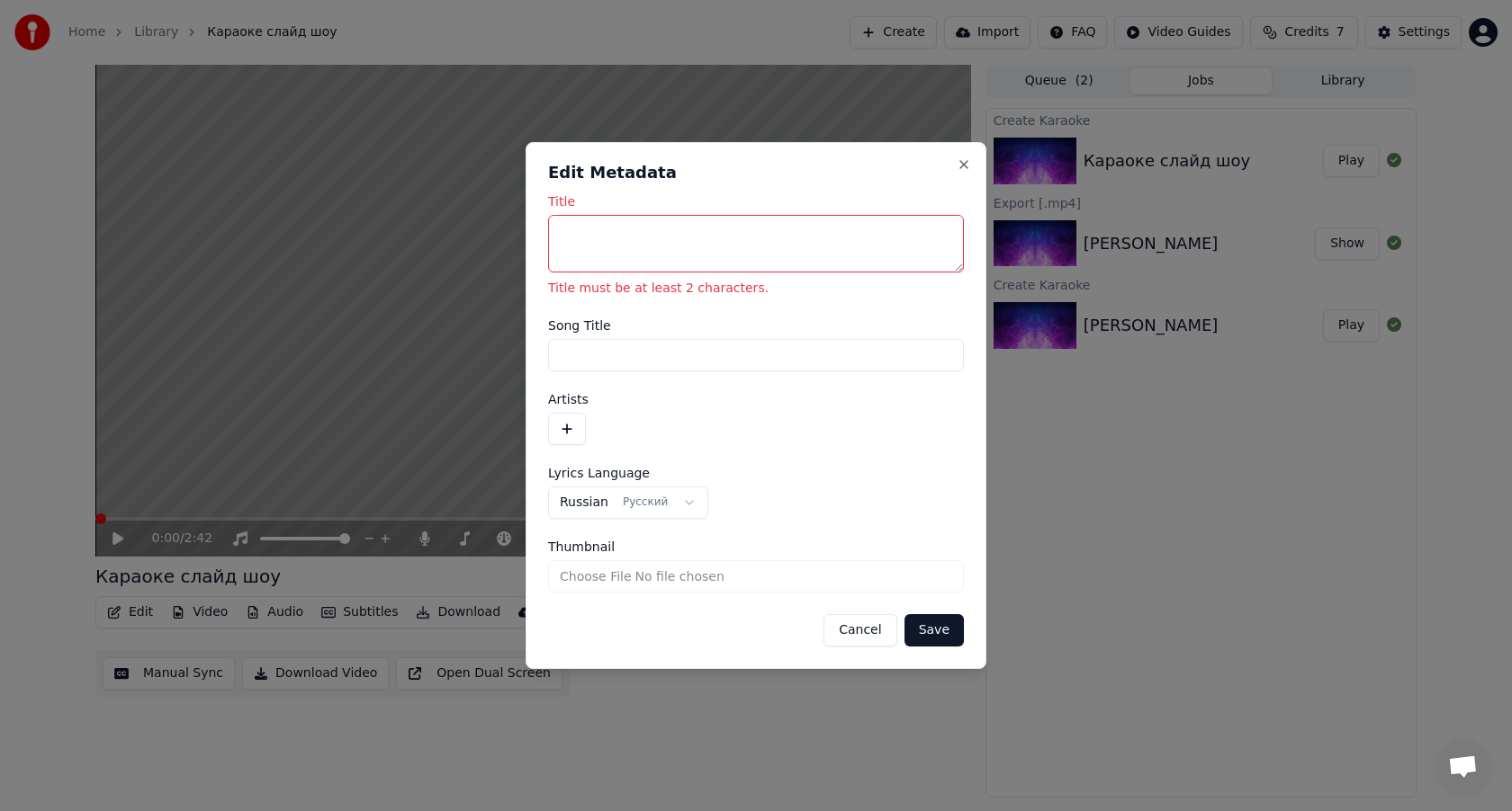
type textarea "*"
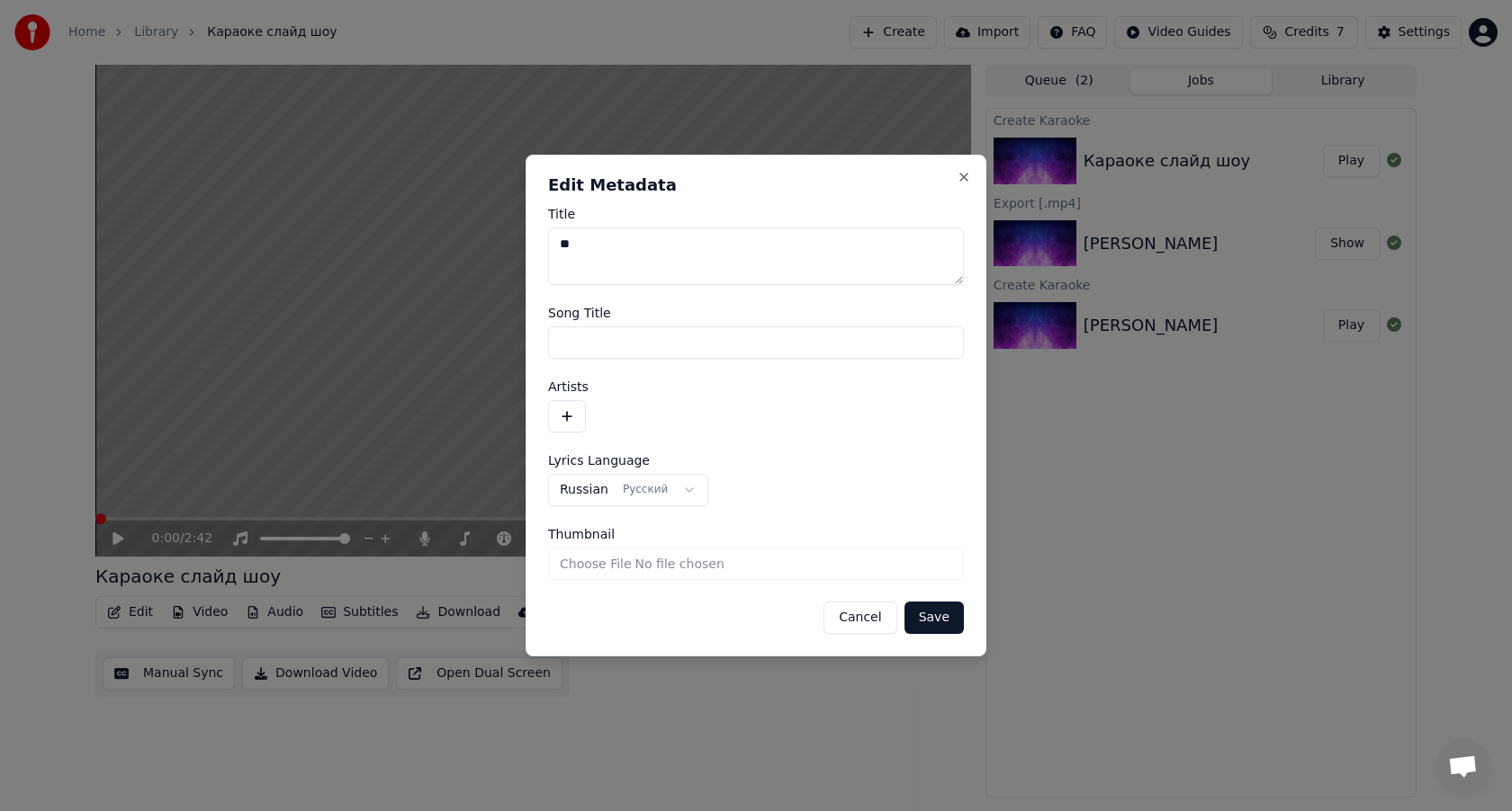
type textarea "*"
type textarea "***"
click at [927, 610] on button "Save" at bounding box center [933, 618] width 59 height 33
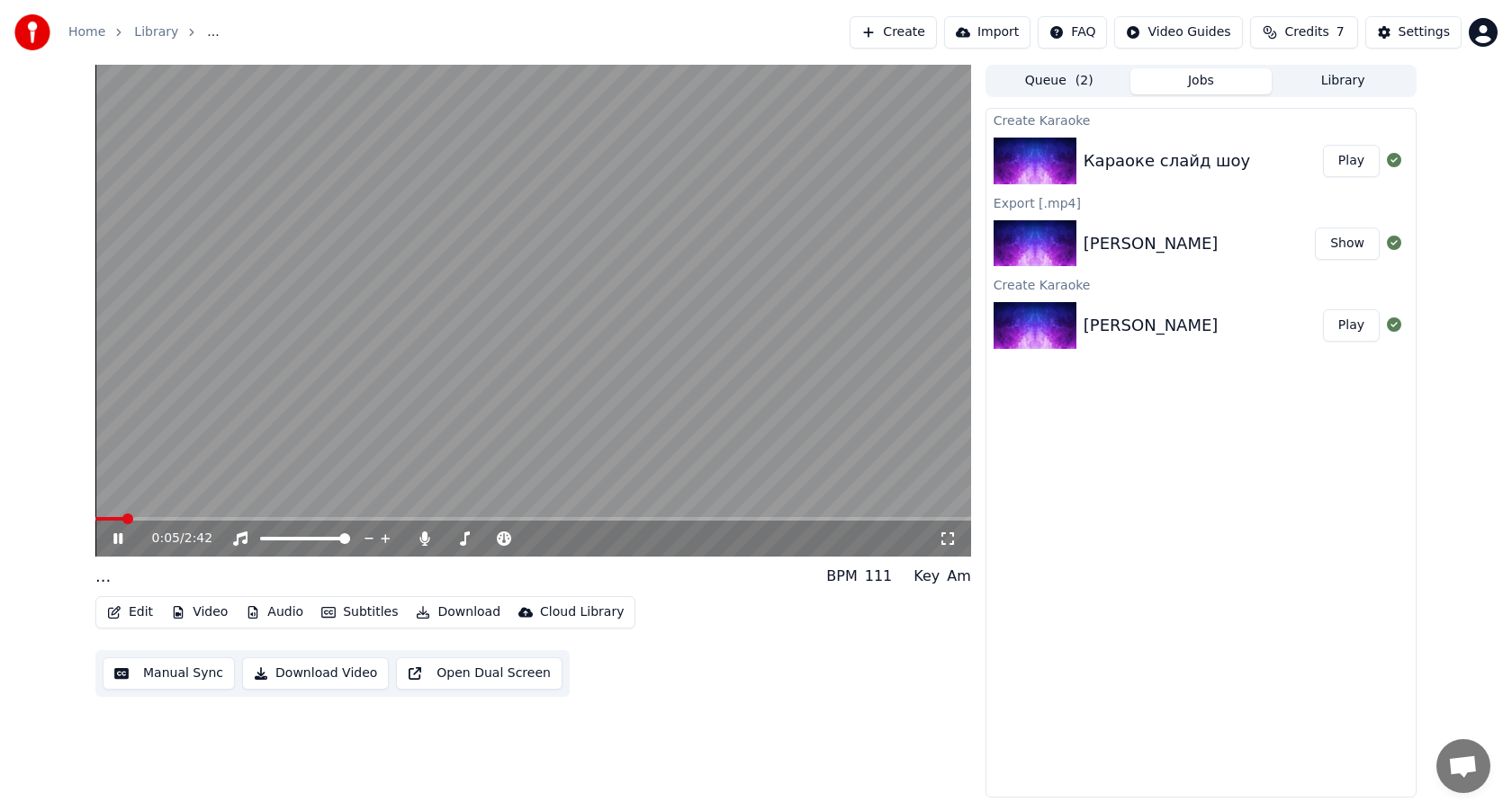
click at [124, 539] on icon at bounding box center [131, 539] width 43 height 15
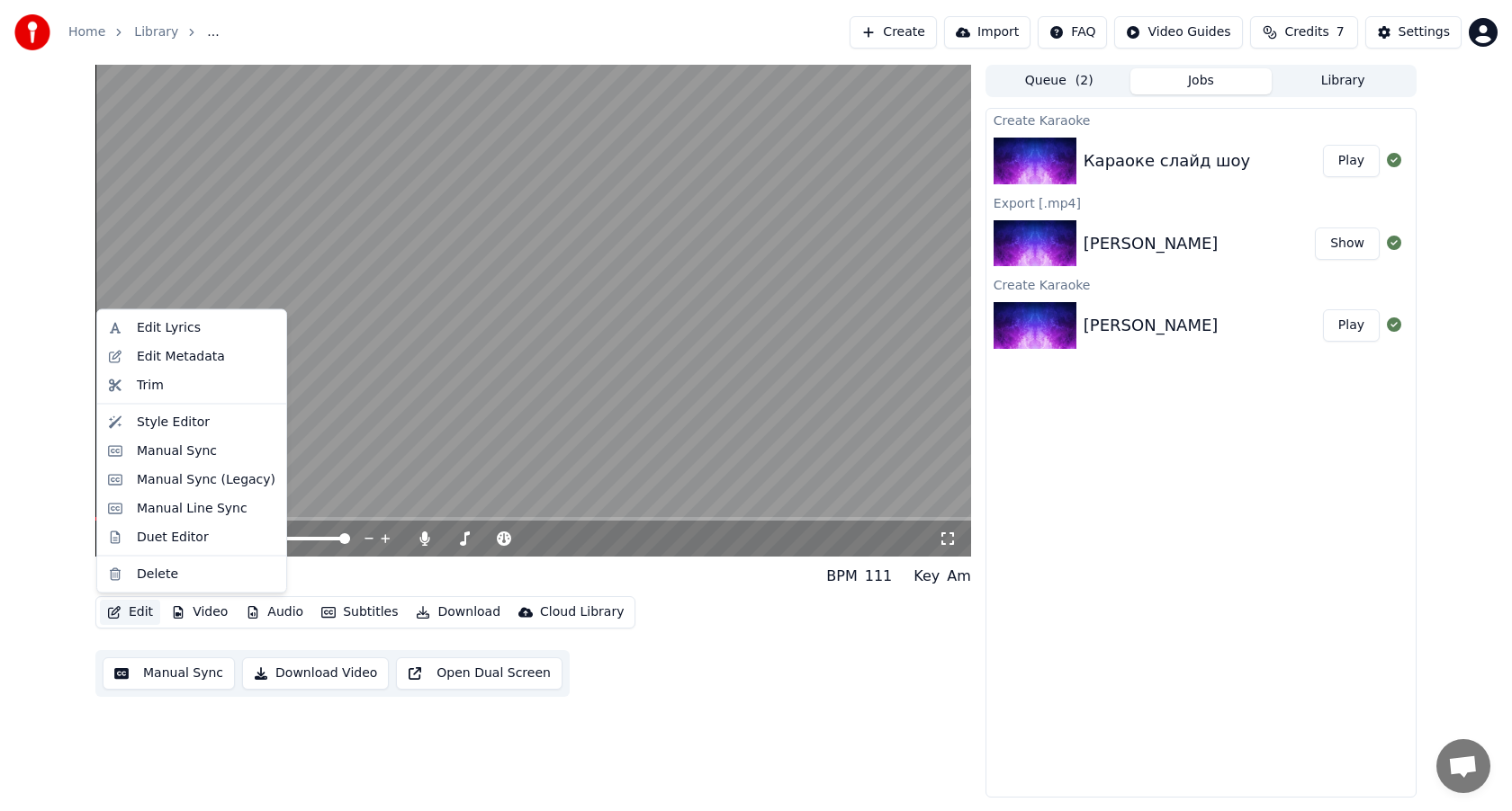
click at [146, 618] on button "Edit" at bounding box center [130, 613] width 60 height 25
click at [205, 360] on div "Edit Metadata" at bounding box center [181, 356] width 88 height 18
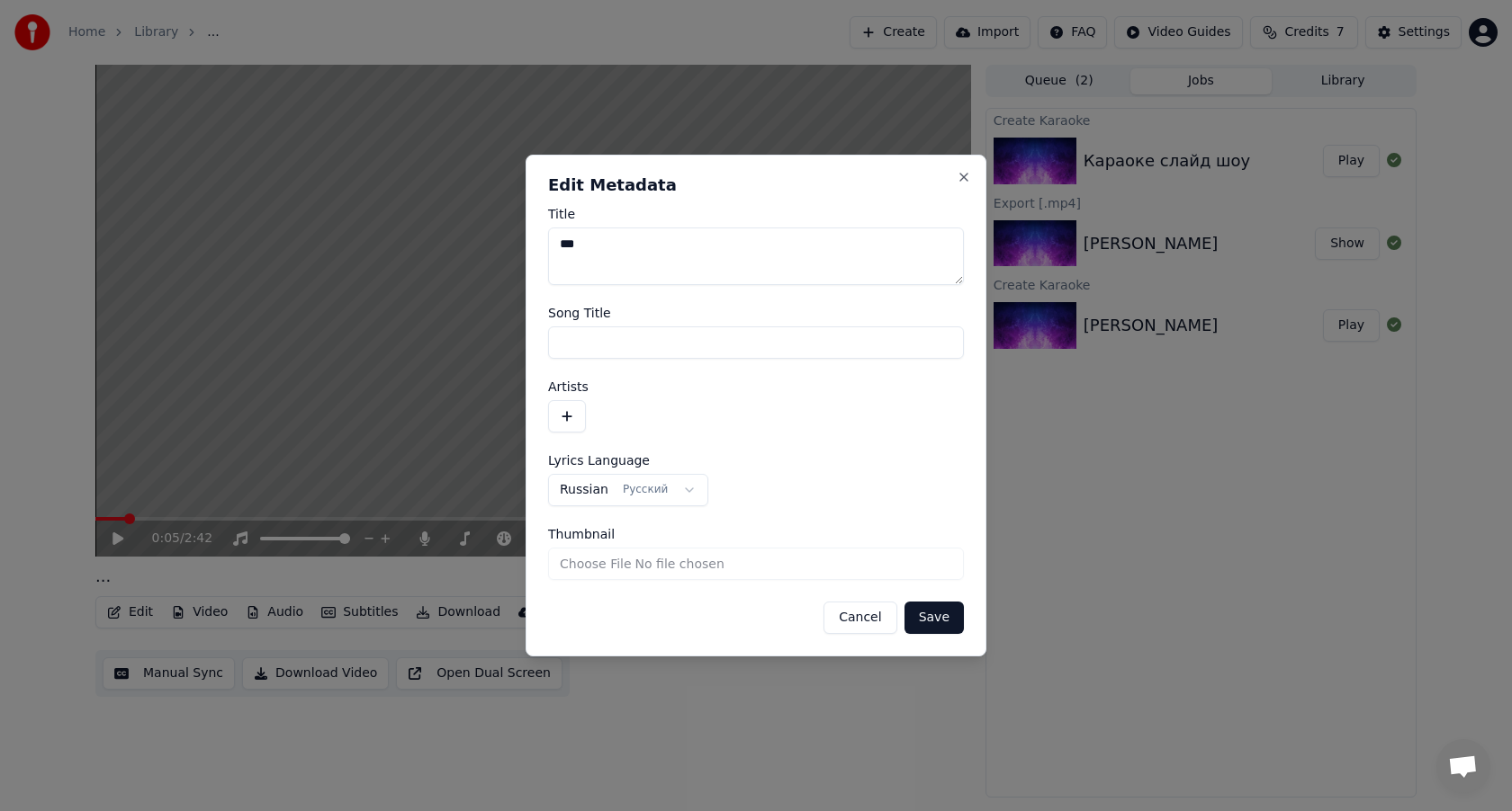
drag, startPoint x: 580, startPoint y: 242, endPoint x: 534, endPoint y: 242, distance: 46.0
click at [537, 242] on div "**********" at bounding box center [755, 405] width 461 height 502
click at [932, 620] on button "Save" at bounding box center [933, 618] width 59 height 33
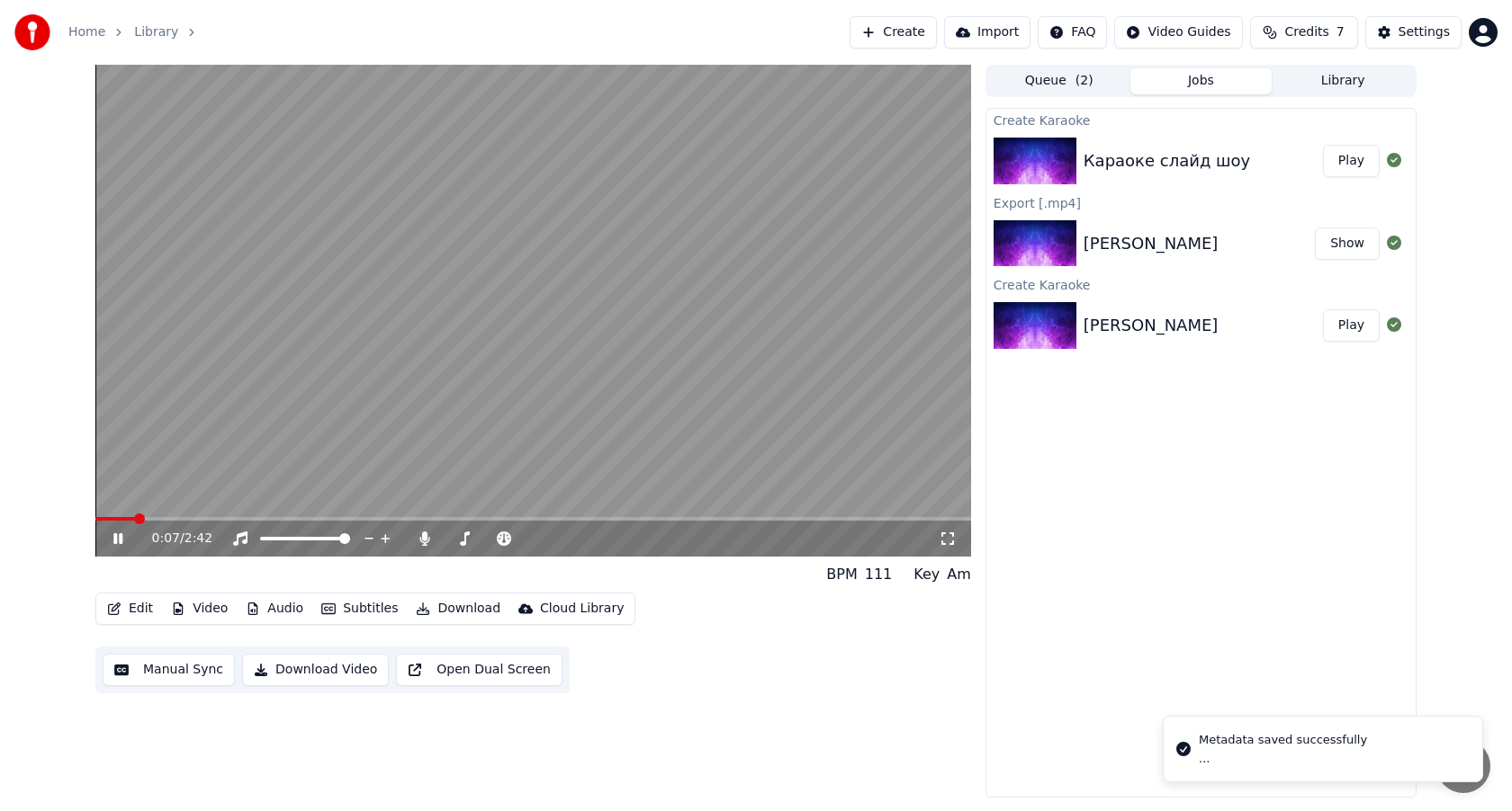
click at [120, 538] on icon at bounding box center [118, 539] width 9 height 11
click at [1344, 166] on button "Play" at bounding box center [1351, 161] width 56 height 33
click at [117, 540] on icon at bounding box center [131, 539] width 43 height 15
click at [63, 515] on div "0:00 / 2:42 BPM 111 Key Am Edit Video Audio Subtitles Download Cloud Library Ma…" at bounding box center [756, 430] width 1512 height 733
click at [120, 540] on icon at bounding box center [118, 539] width 11 height 13
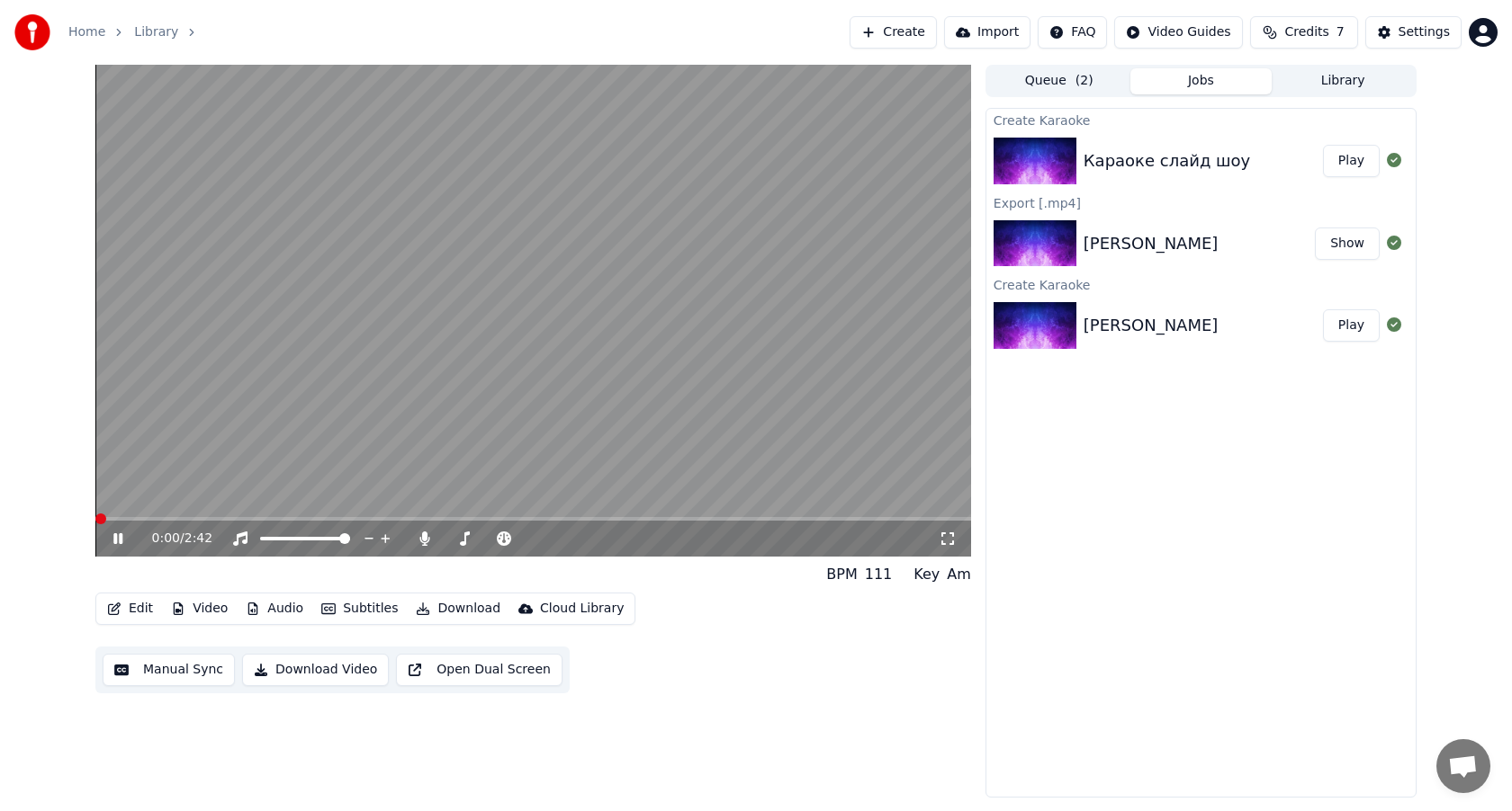
click at [120, 540] on icon at bounding box center [118, 539] width 9 height 11
click at [120, 540] on icon at bounding box center [118, 539] width 11 height 13
click at [120, 540] on icon at bounding box center [118, 539] width 9 height 11
click at [1335, 167] on button "Play" at bounding box center [1351, 161] width 56 height 33
click at [121, 534] on icon at bounding box center [118, 539] width 9 height 11
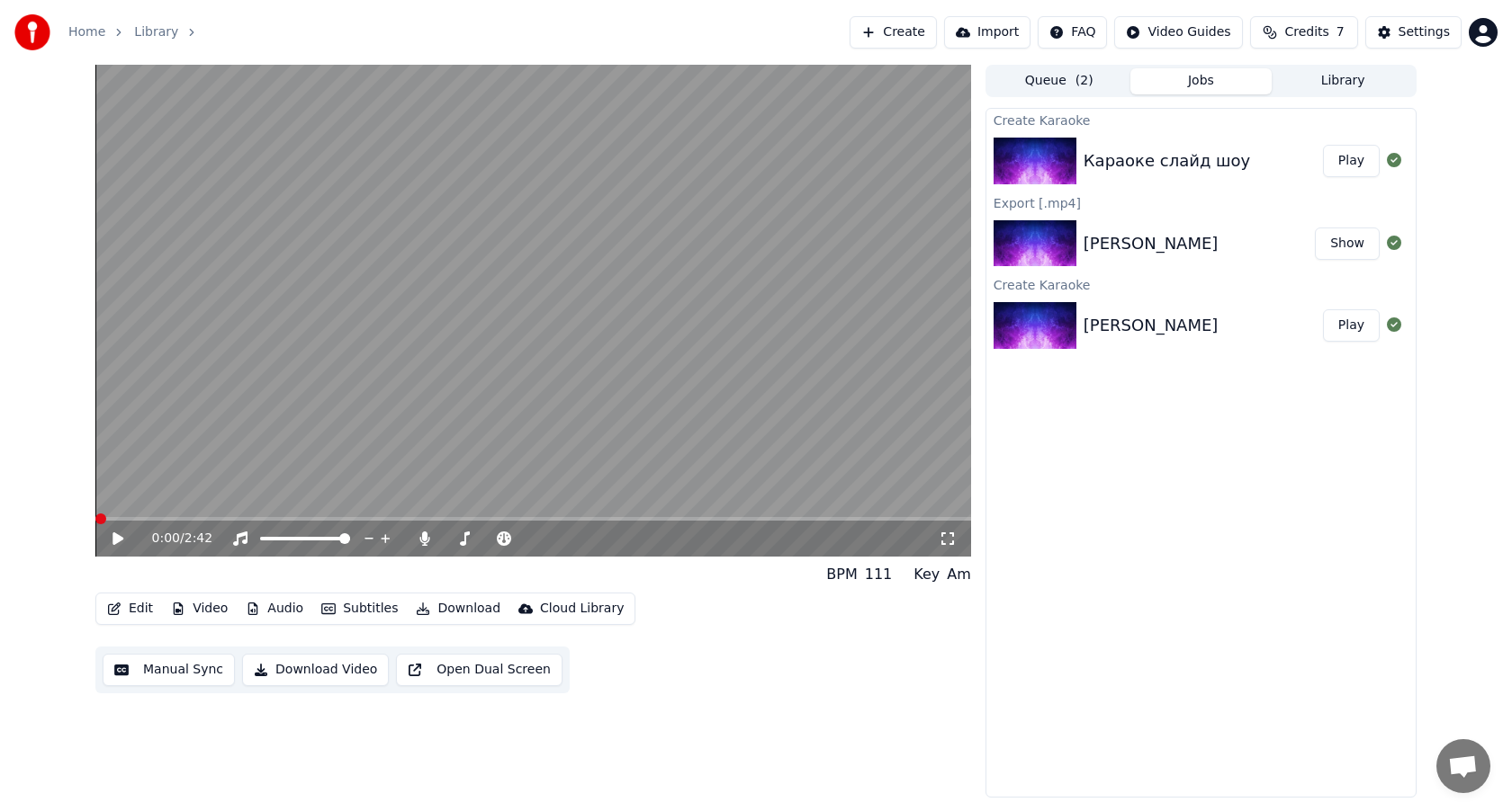
click at [138, 609] on button "Edit" at bounding box center [130, 609] width 60 height 25
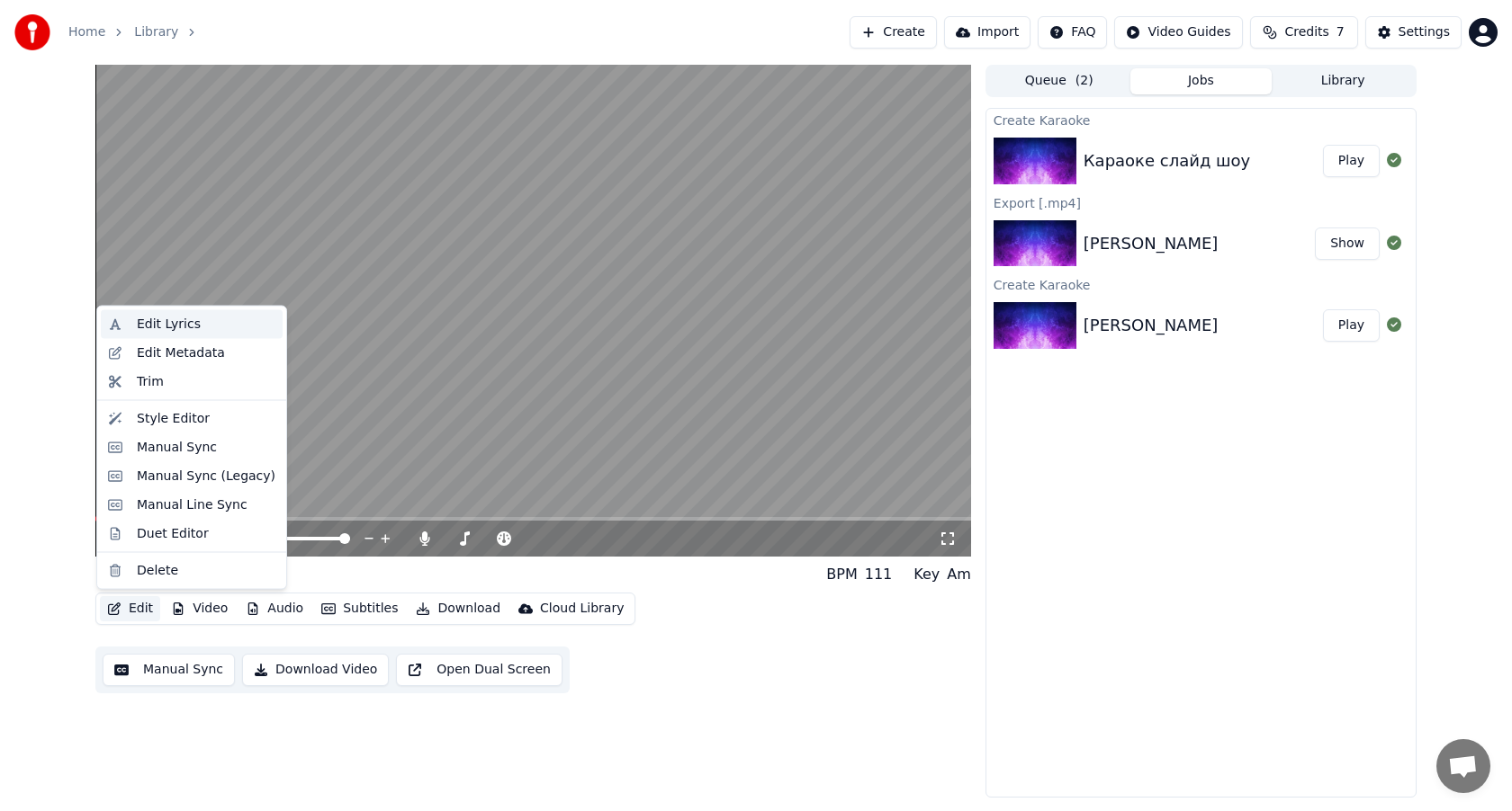
click at [208, 329] on div "Edit Lyrics" at bounding box center [206, 325] width 139 height 18
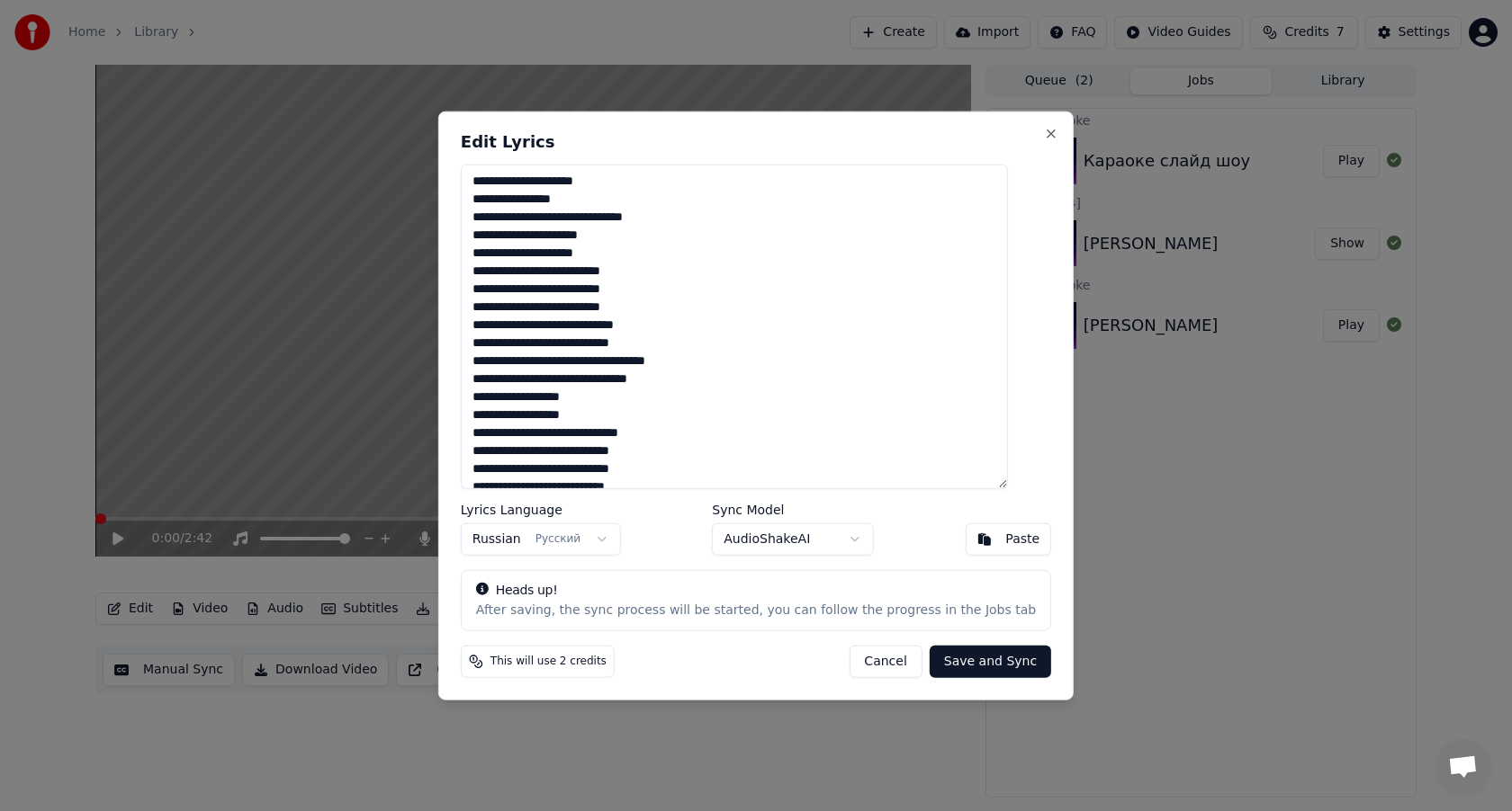
drag, startPoint x: 728, startPoint y: 219, endPoint x: 484, endPoint y: 178, distance: 247.4
click at [484, 178] on textarea at bounding box center [734, 327] width 547 height 325
click at [967, 665] on button "Save and Sync" at bounding box center [990, 661] width 122 height 33
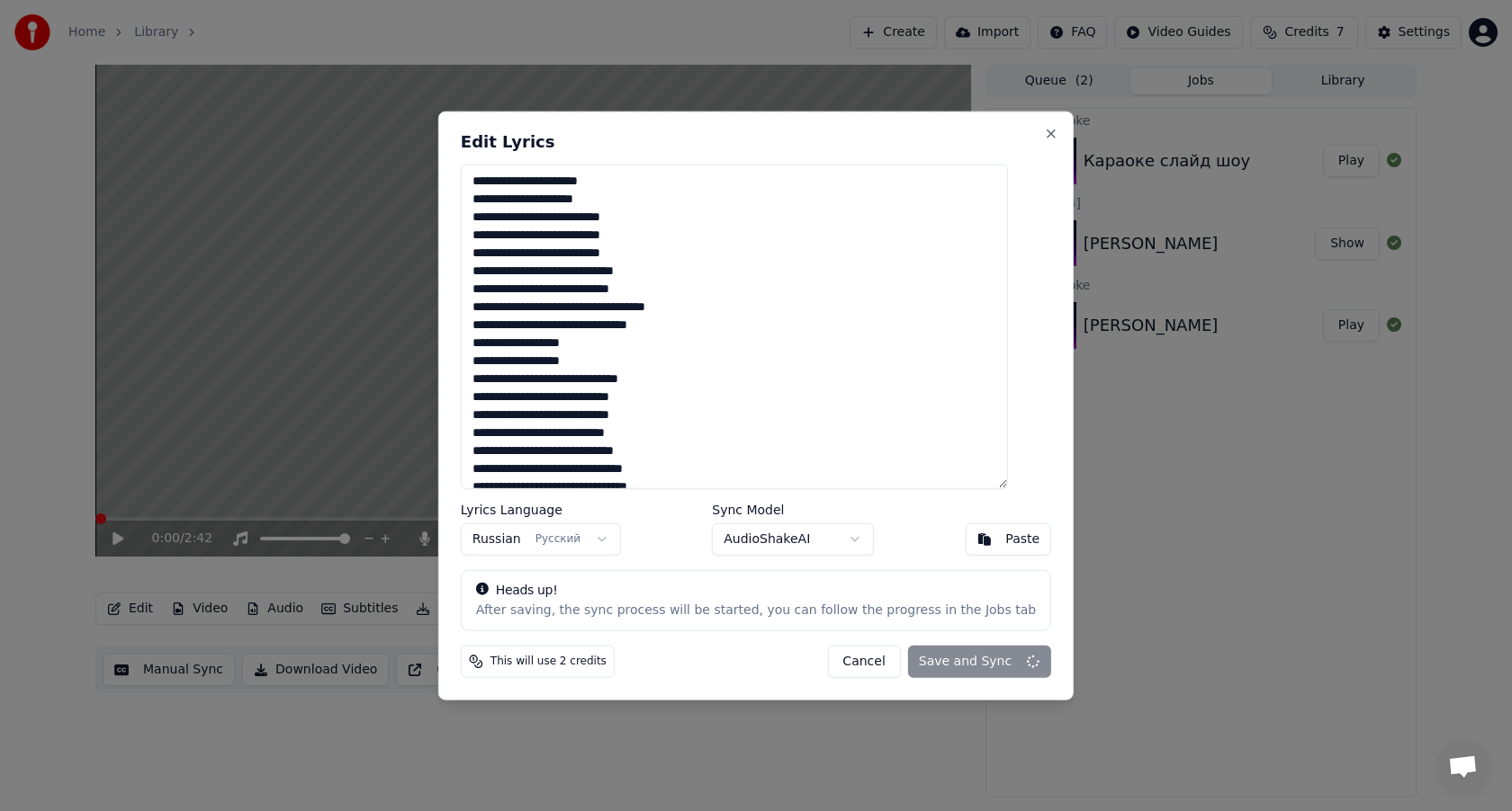
type textarea "**********"
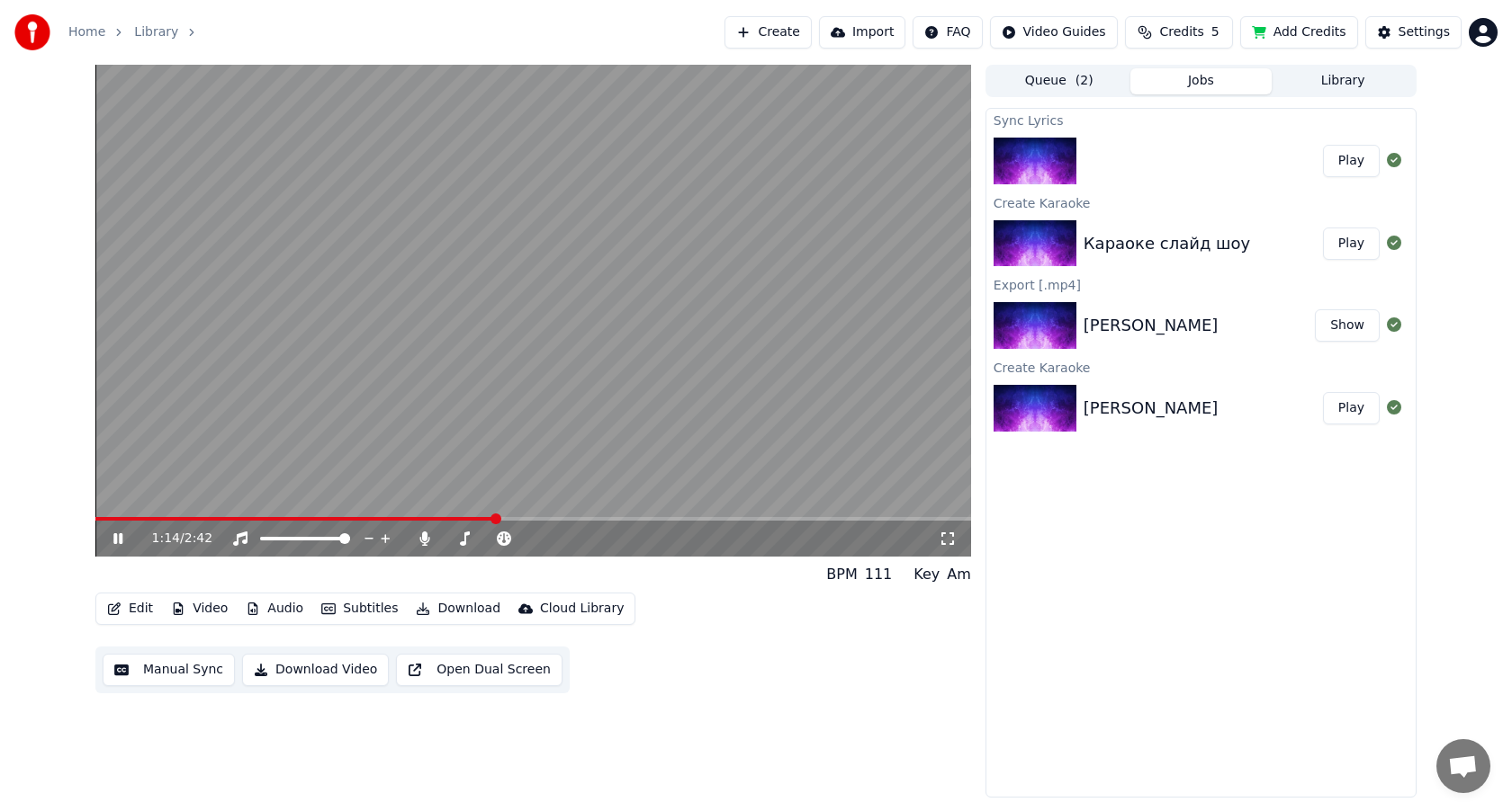
click at [539, 367] on video at bounding box center [533, 311] width 876 height 492
click at [1348, 164] on button "Play" at bounding box center [1351, 161] width 56 height 33
click at [121, 538] on icon at bounding box center [118, 539] width 9 height 11
click at [121, 538] on icon at bounding box center [118, 539] width 11 height 13
click at [344, 517] on span at bounding box center [533, 519] width 876 height 4
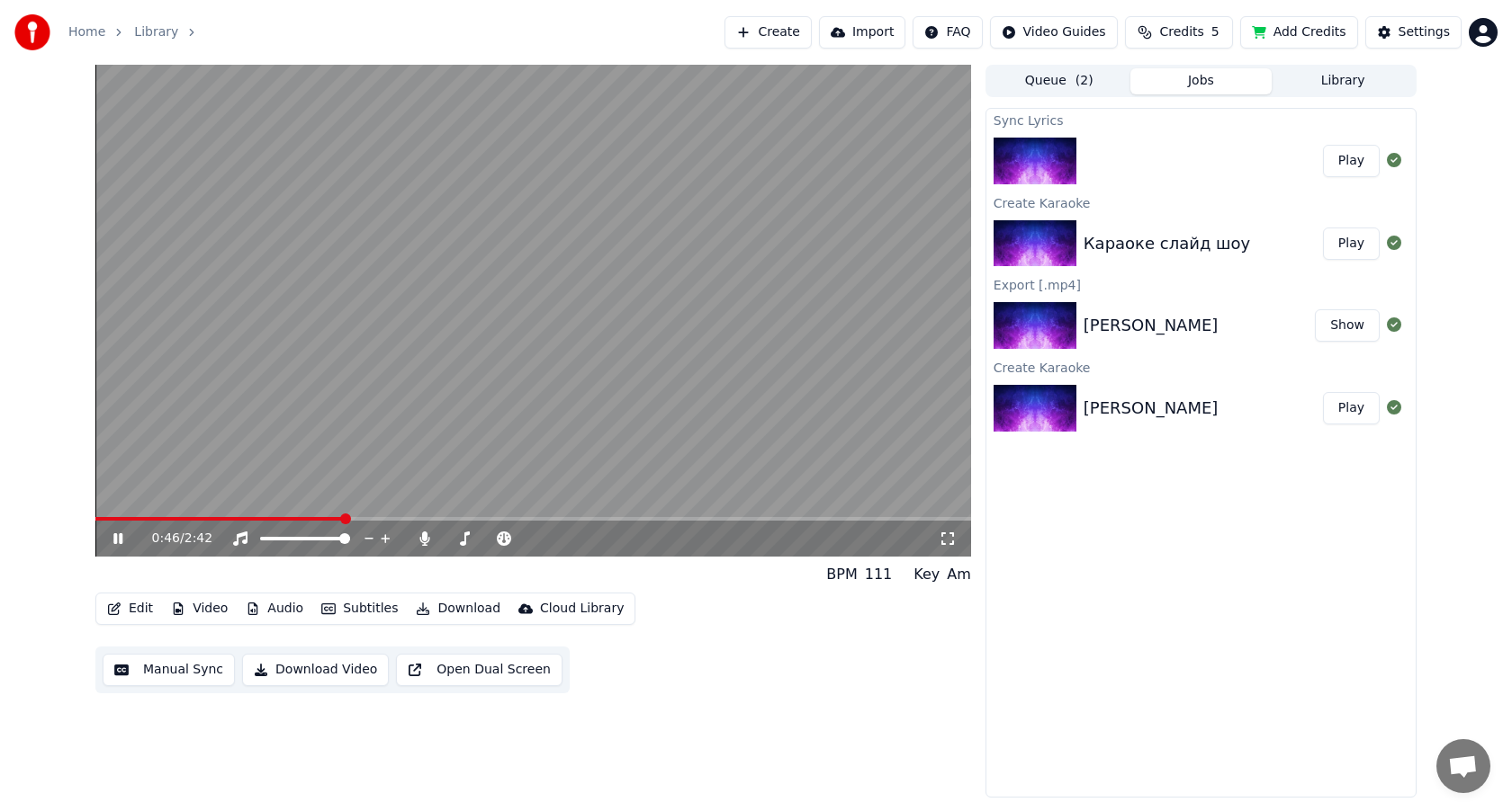
click at [117, 537] on icon at bounding box center [131, 539] width 43 height 15
click at [117, 538] on icon at bounding box center [118, 539] width 11 height 13
click at [684, 519] on span at bounding box center [533, 519] width 876 height 4
click at [731, 519] on span at bounding box center [533, 519] width 876 height 4
click at [789, 517] on span at bounding box center [533, 519] width 876 height 4
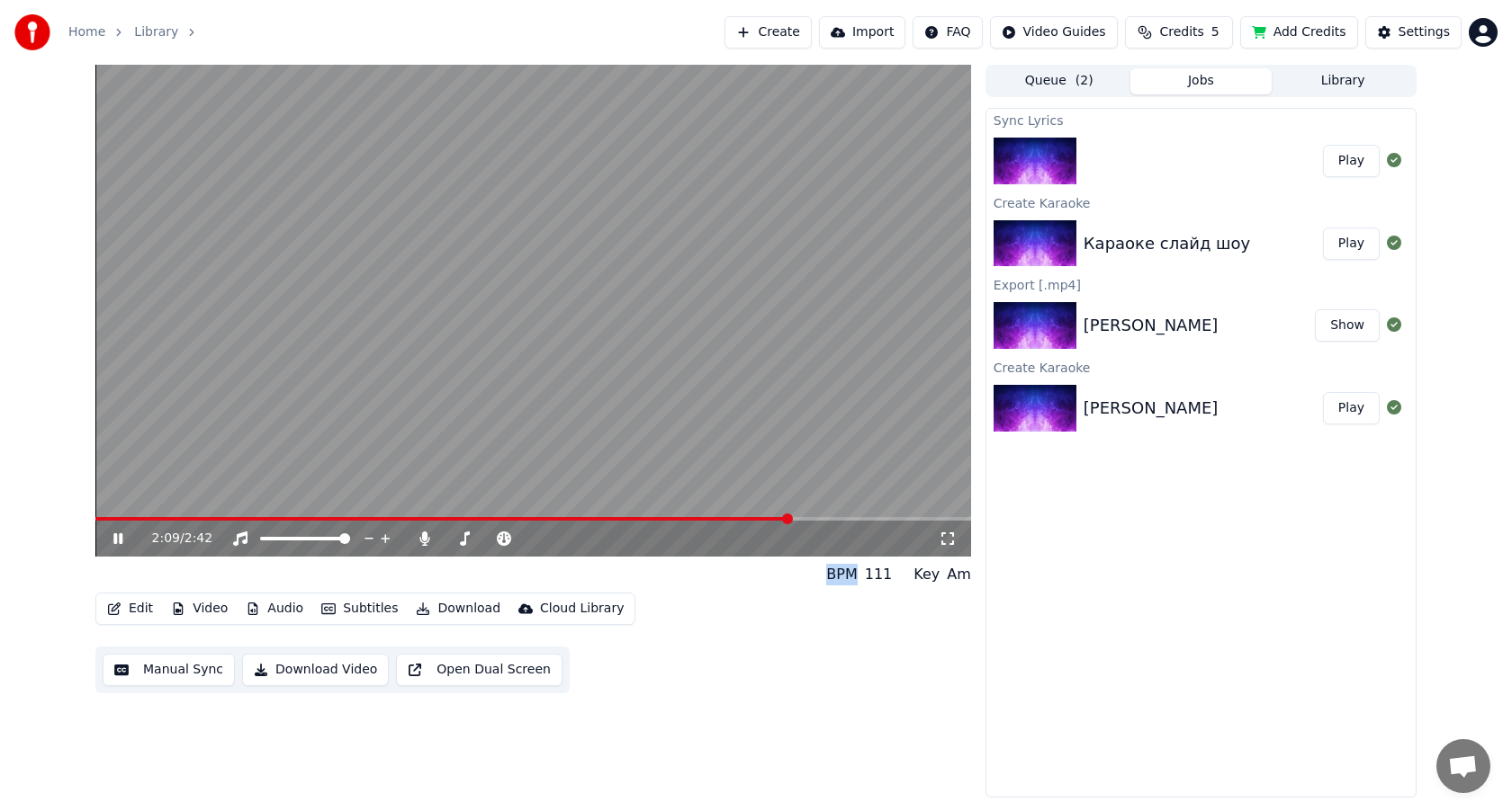
click at [791, 519] on span at bounding box center [788, 519] width 11 height 11
click at [815, 517] on span at bounding box center [533, 519] width 876 height 4
click at [115, 537] on icon at bounding box center [118, 539] width 9 height 11
click at [115, 539] on icon at bounding box center [118, 539] width 11 height 13
click at [438, 519] on span at bounding box center [267, 519] width 344 height 4
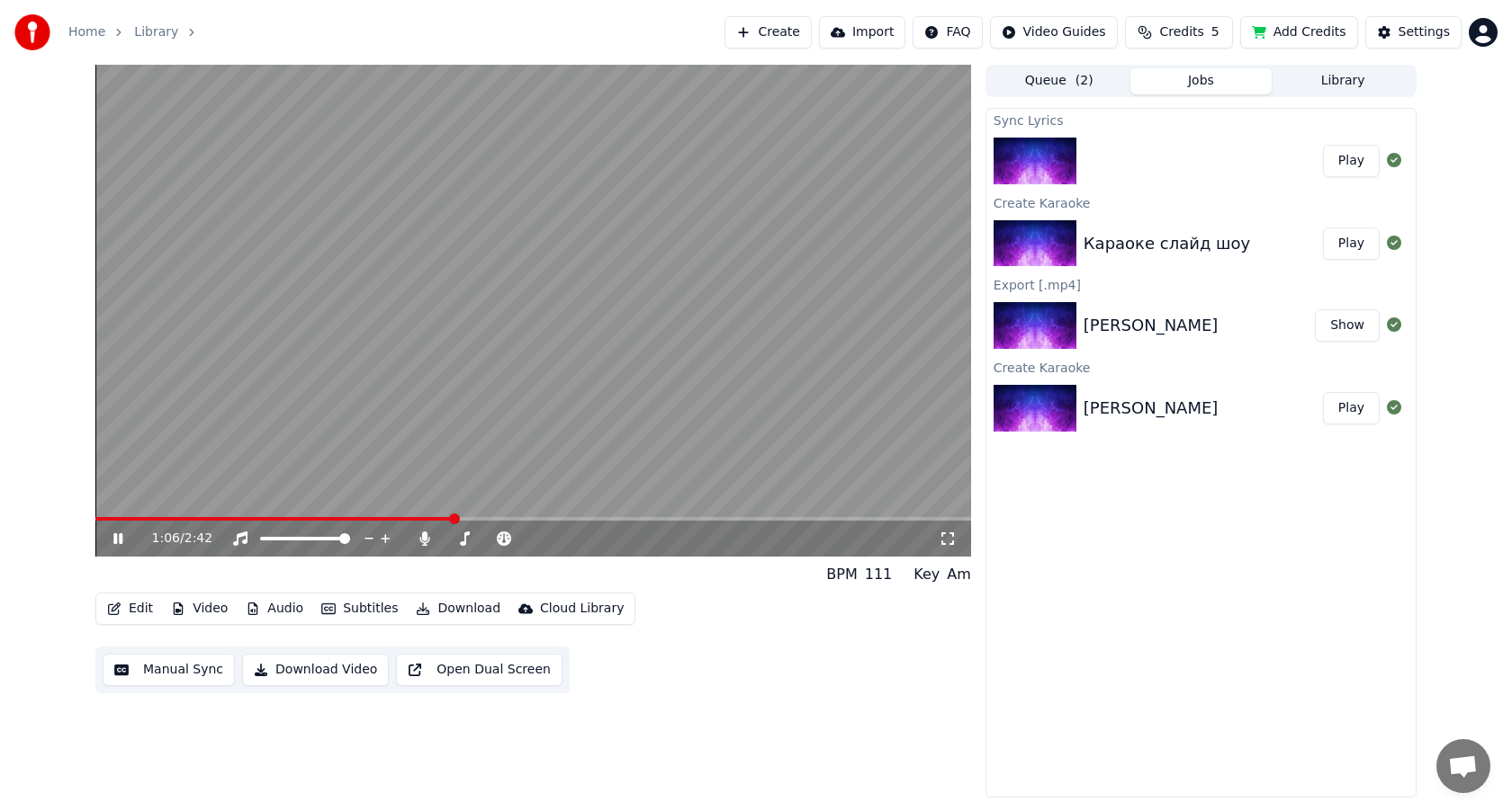
click at [118, 538] on icon at bounding box center [131, 539] width 43 height 15
click at [454, 609] on button "Download" at bounding box center [458, 609] width 99 height 25
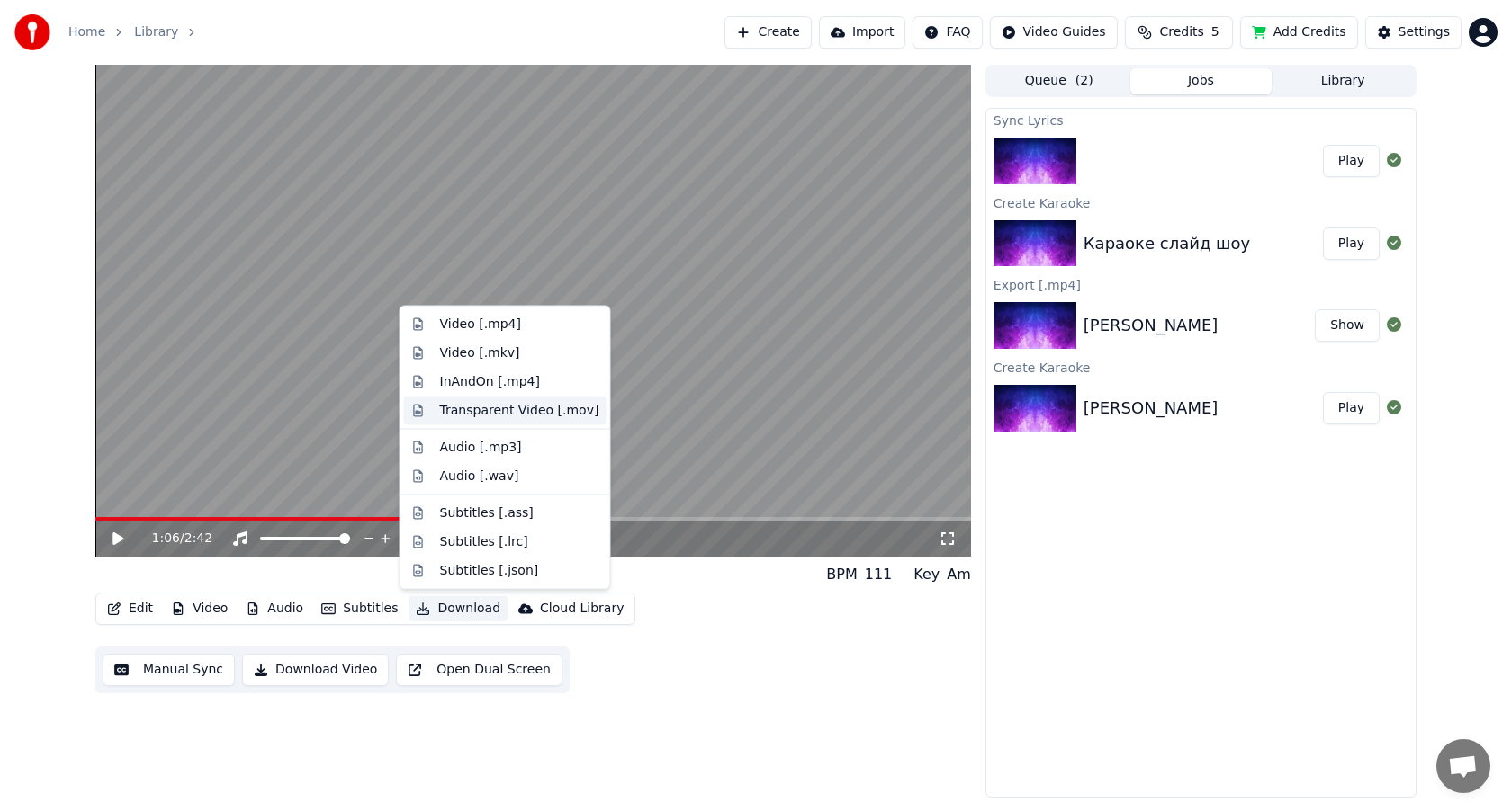
click at [542, 412] on div "Transparent Video [.mov]" at bounding box center [519, 410] width 159 height 18
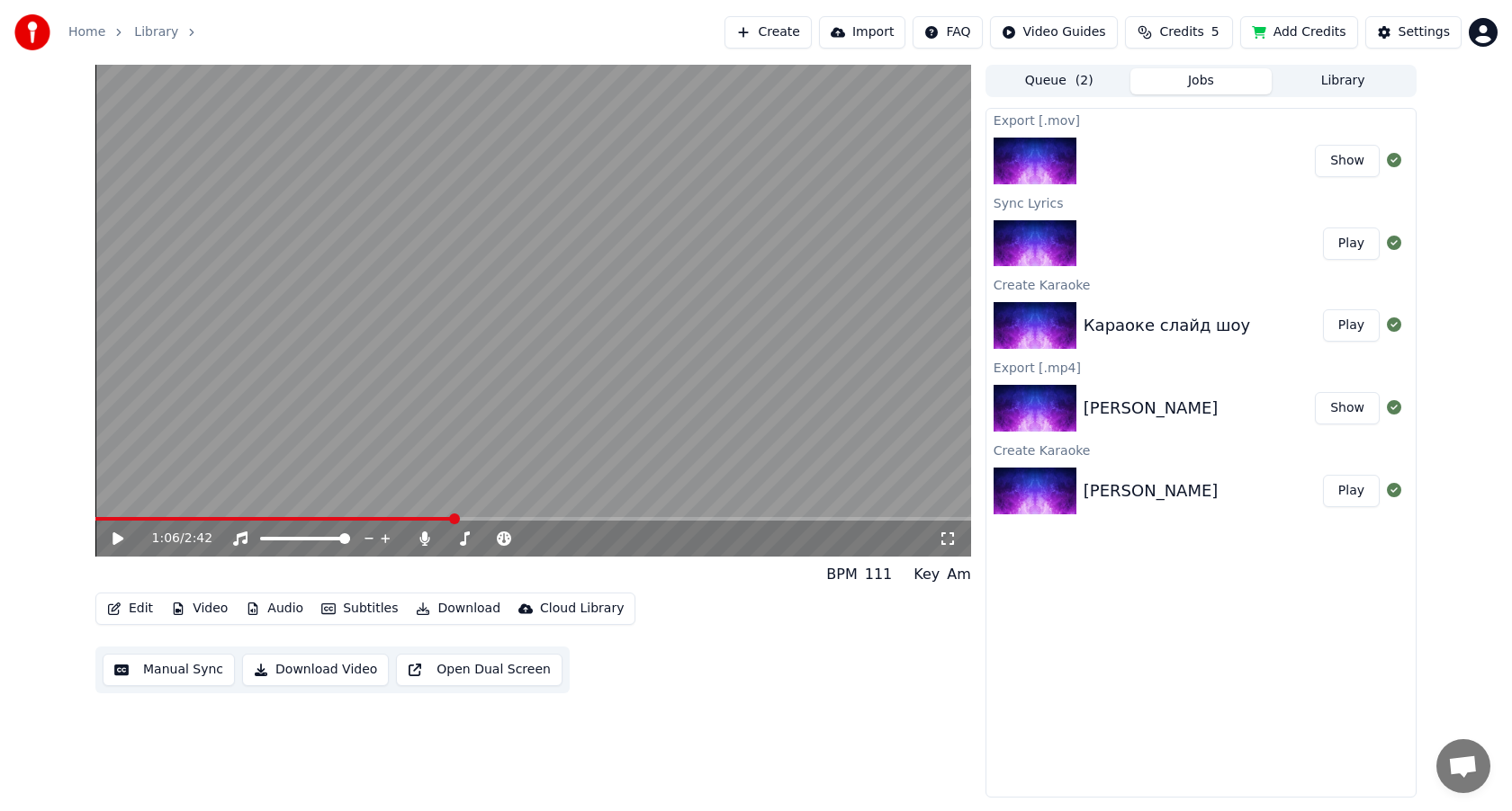
click at [1344, 163] on button "Show" at bounding box center [1347, 161] width 65 height 33
click at [463, 611] on button "Download" at bounding box center [458, 609] width 99 height 25
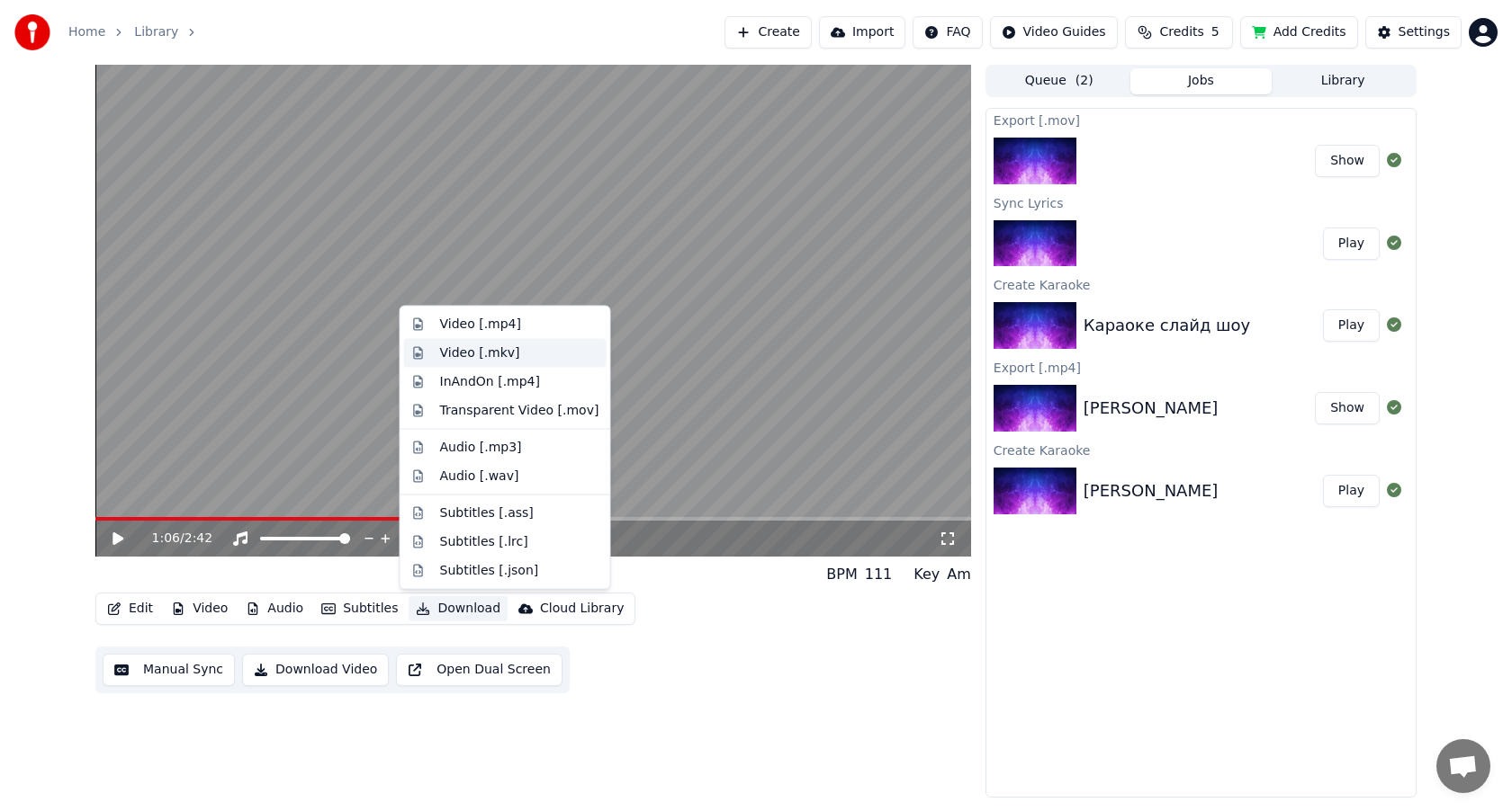
click at [538, 348] on div "Video [.mkv]" at bounding box center [519, 352] width 159 height 18
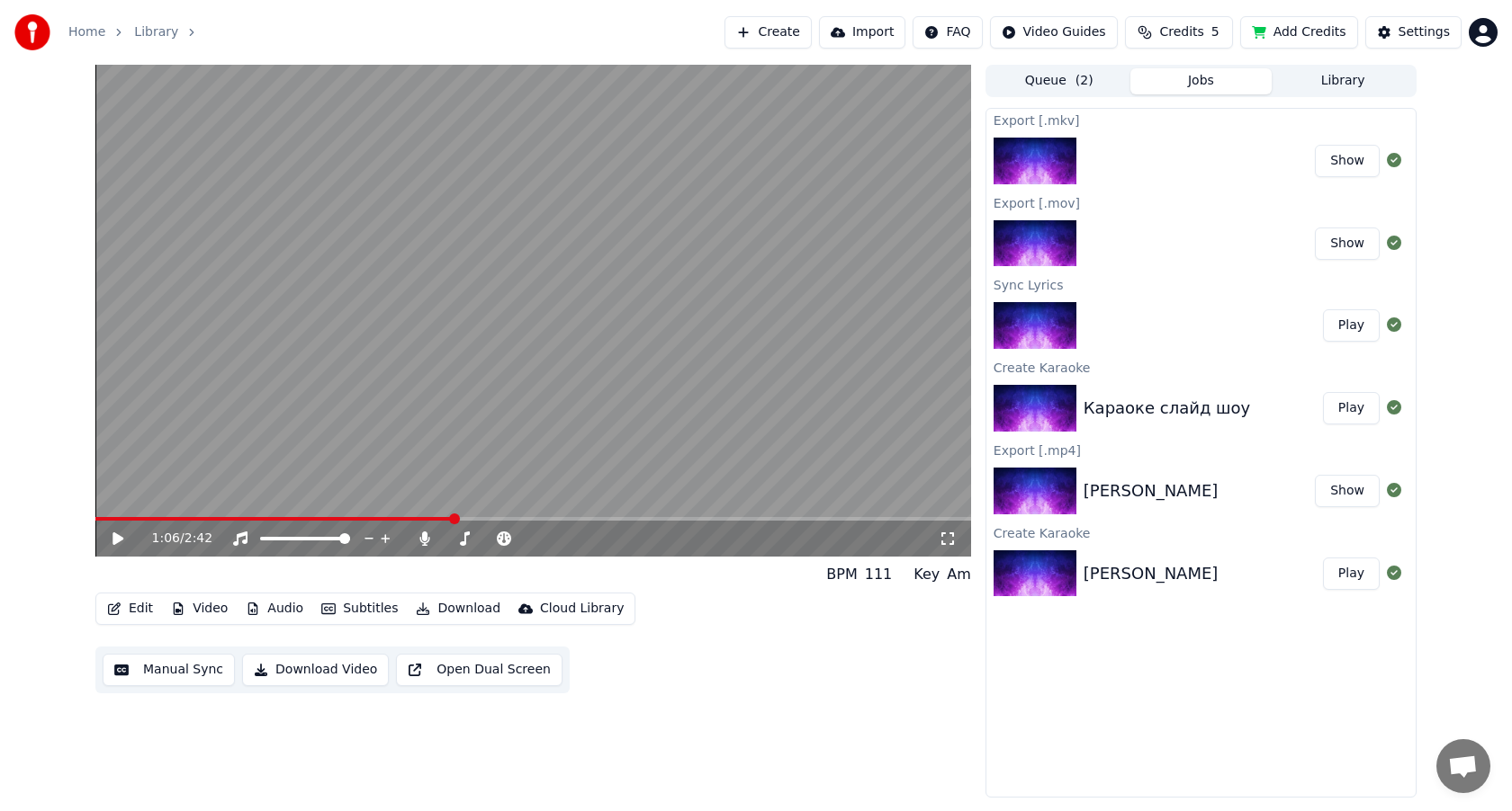
click at [1349, 162] on button "Show" at bounding box center [1347, 161] width 65 height 33
click at [454, 605] on button "Download" at bounding box center [458, 609] width 99 height 25
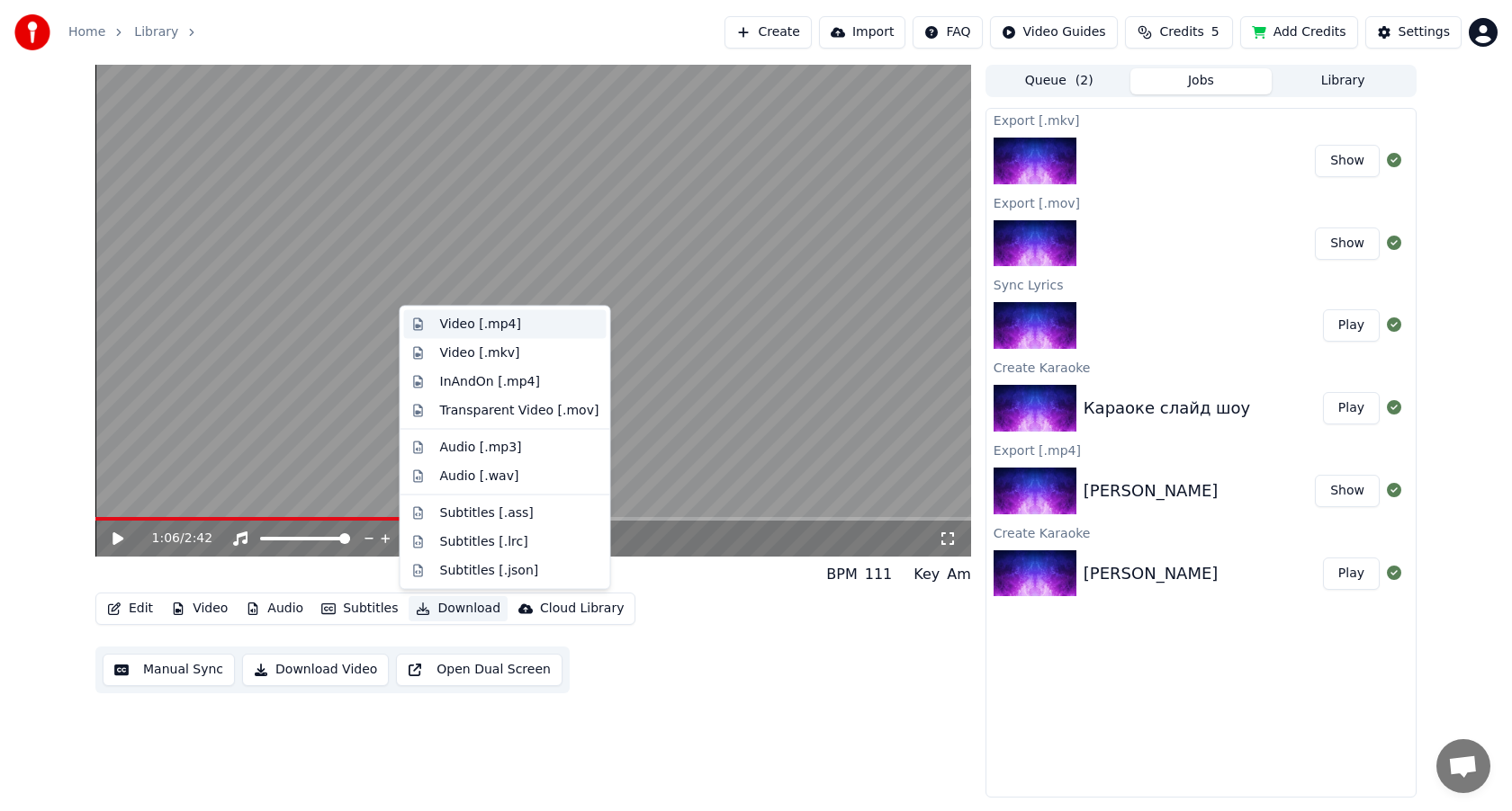
click at [531, 326] on div "Video [.mp4]" at bounding box center [519, 325] width 159 height 18
